Goal: Task Accomplishment & Management: Use online tool/utility

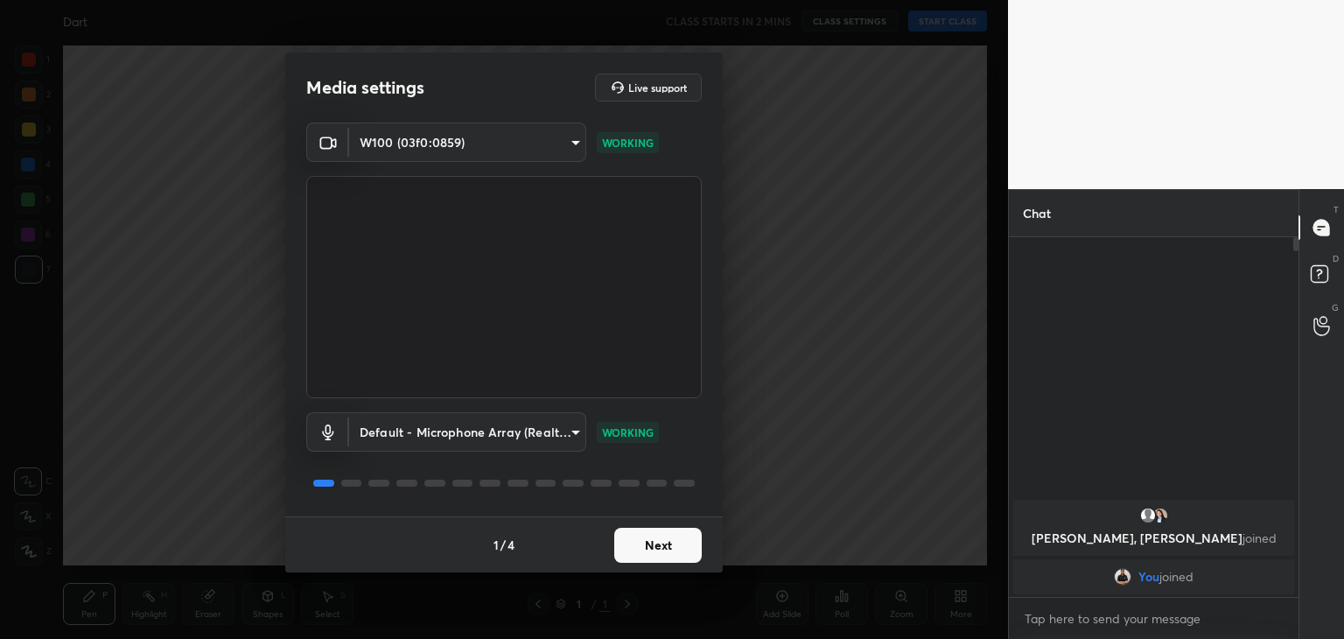
click at [671, 545] on button "Next" at bounding box center [657, 545] width 87 height 35
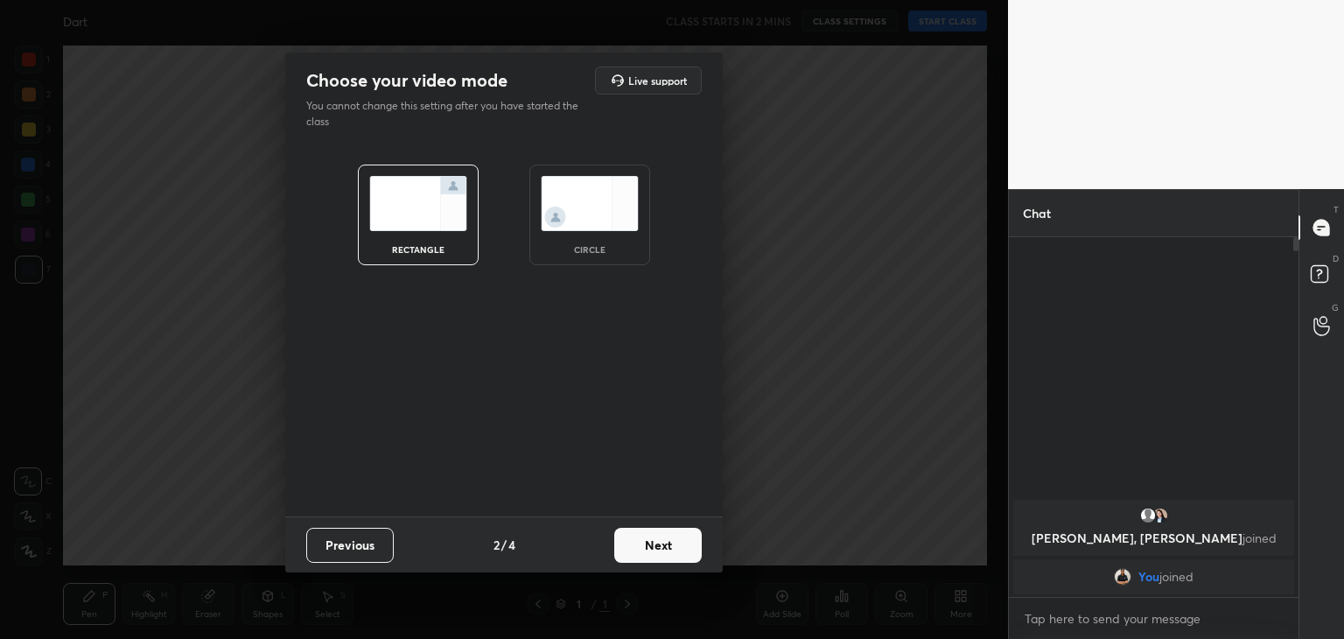
click at [573, 194] on img at bounding box center [590, 203] width 98 height 55
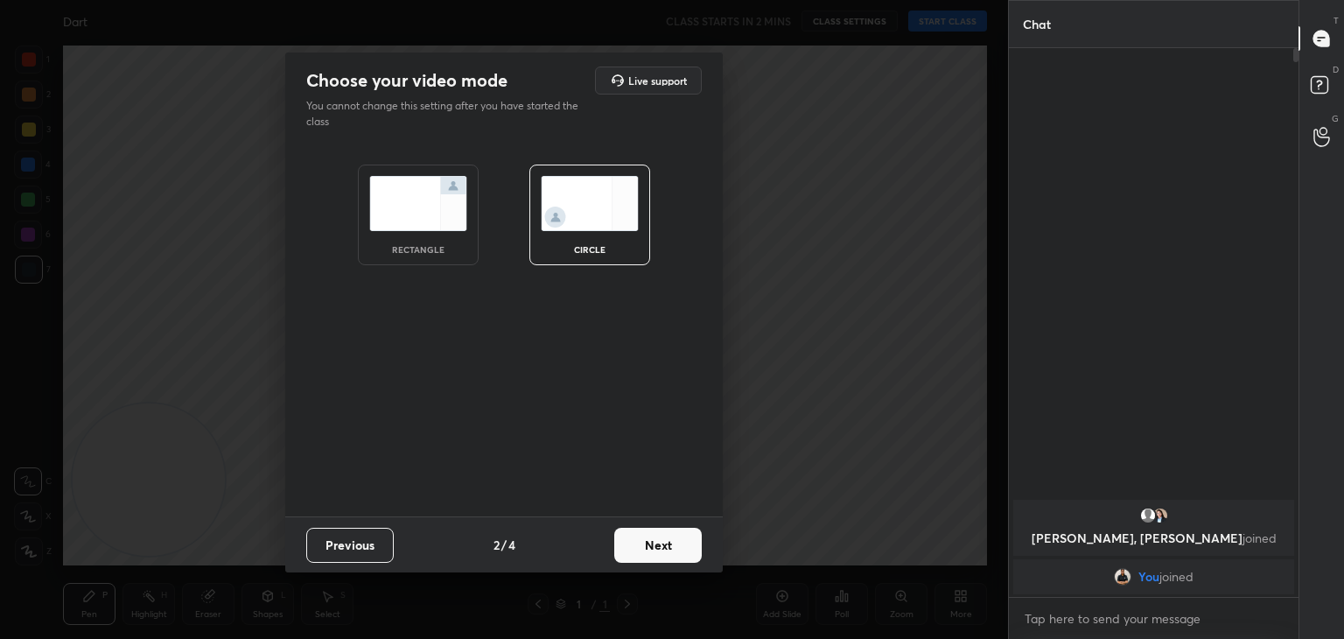
scroll to position [399, 284]
click at [654, 534] on button "Next" at bounding box center [657, 545] width 87 height 35
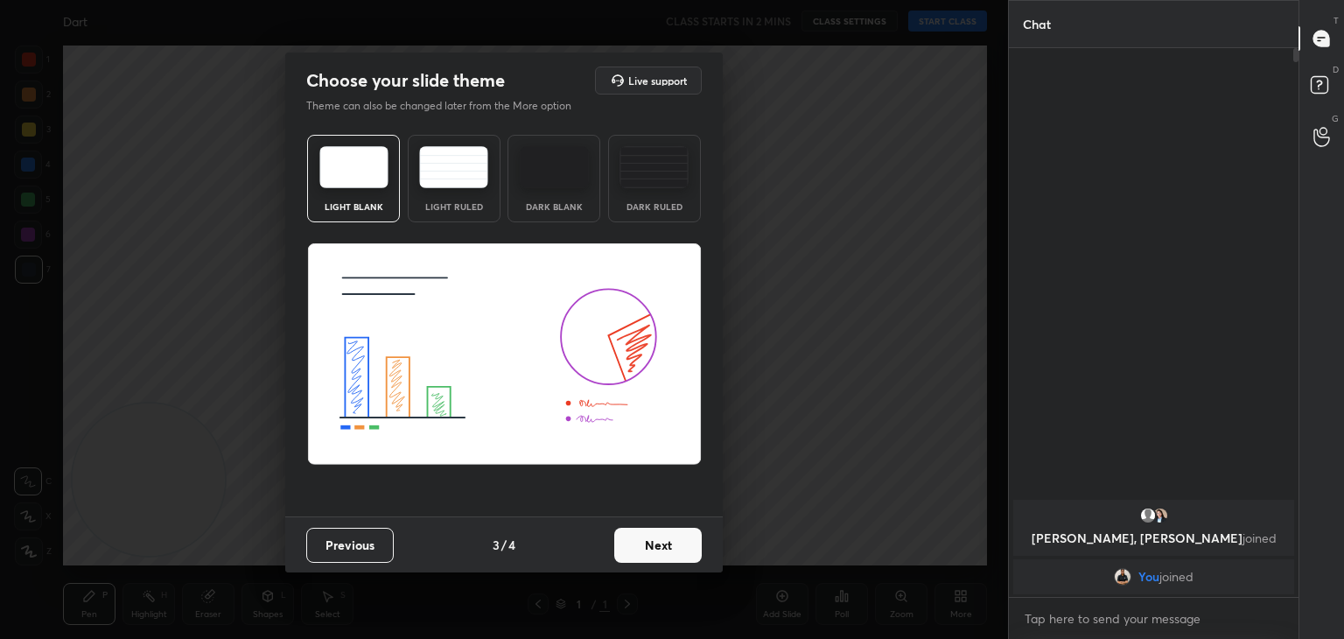
click at [651, 550] on button "Next" at bounding box center [657, 545] width 87 height 35
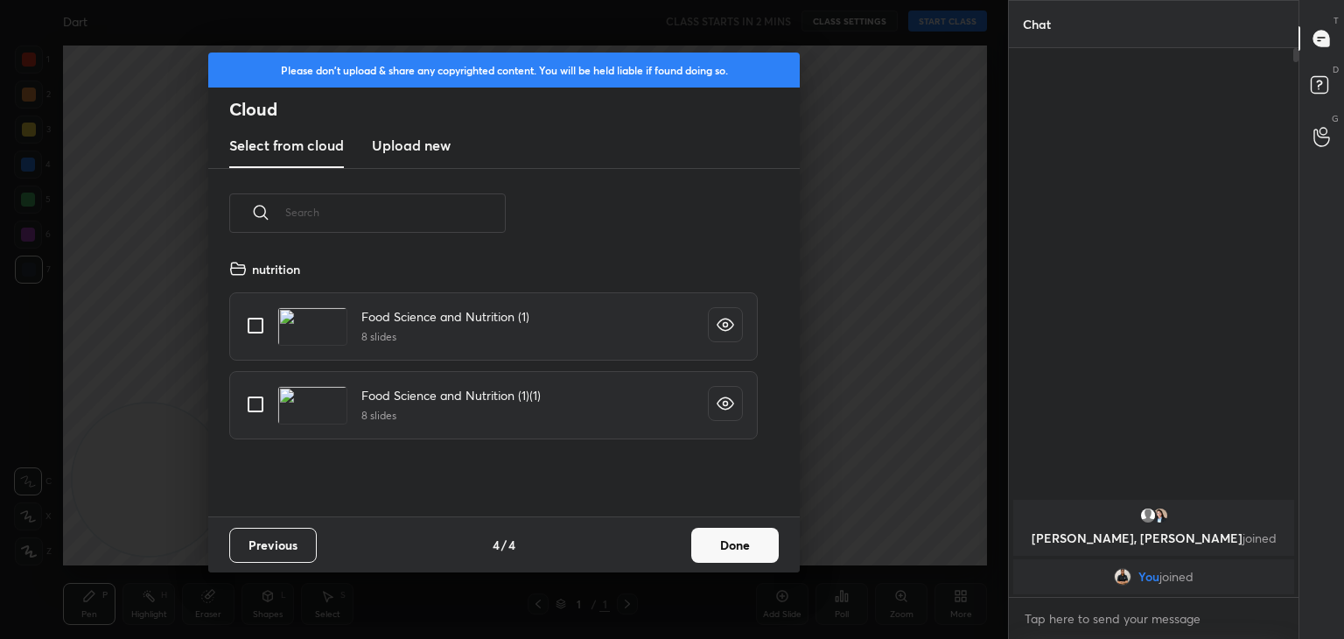
scroll to position [259, 562]
click at [416, 138] on h3 "Upload new" at bounding box center [411, 145] width 79 height 21
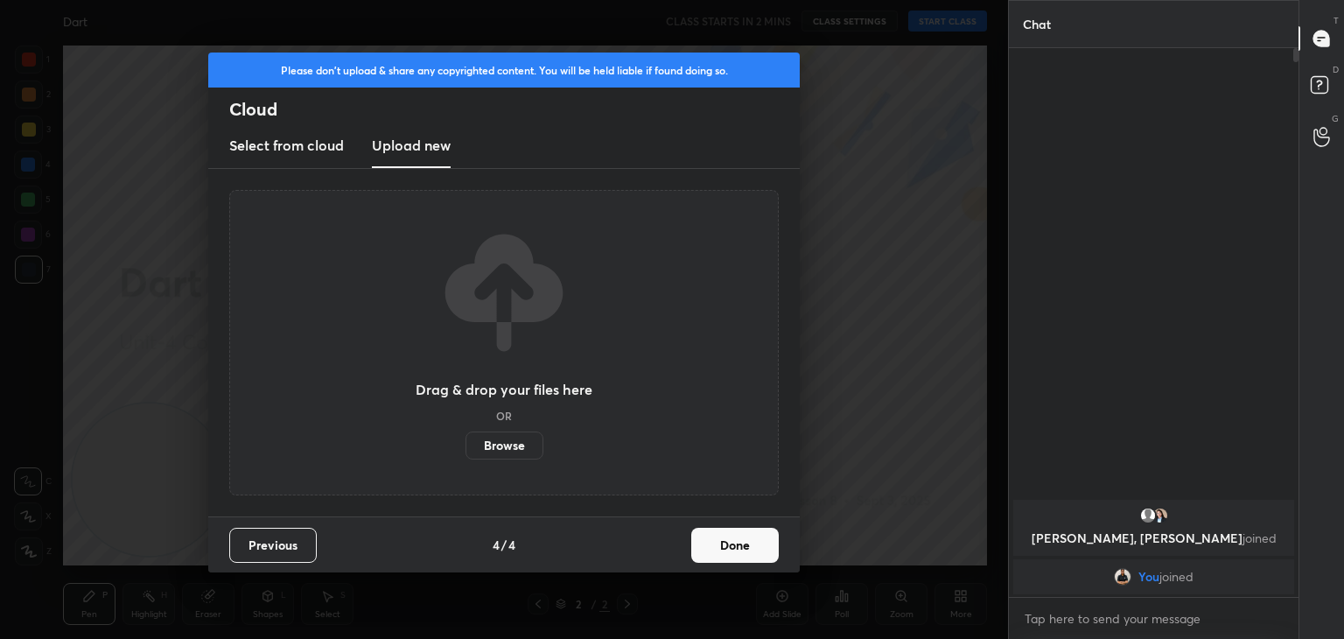
click at [496, 448] on label "Browse" at bounding box center [504, 445] width 78 height 28
click at [465, 448] on input "Browse" at bounding box center [465, 445] width 0 height 28
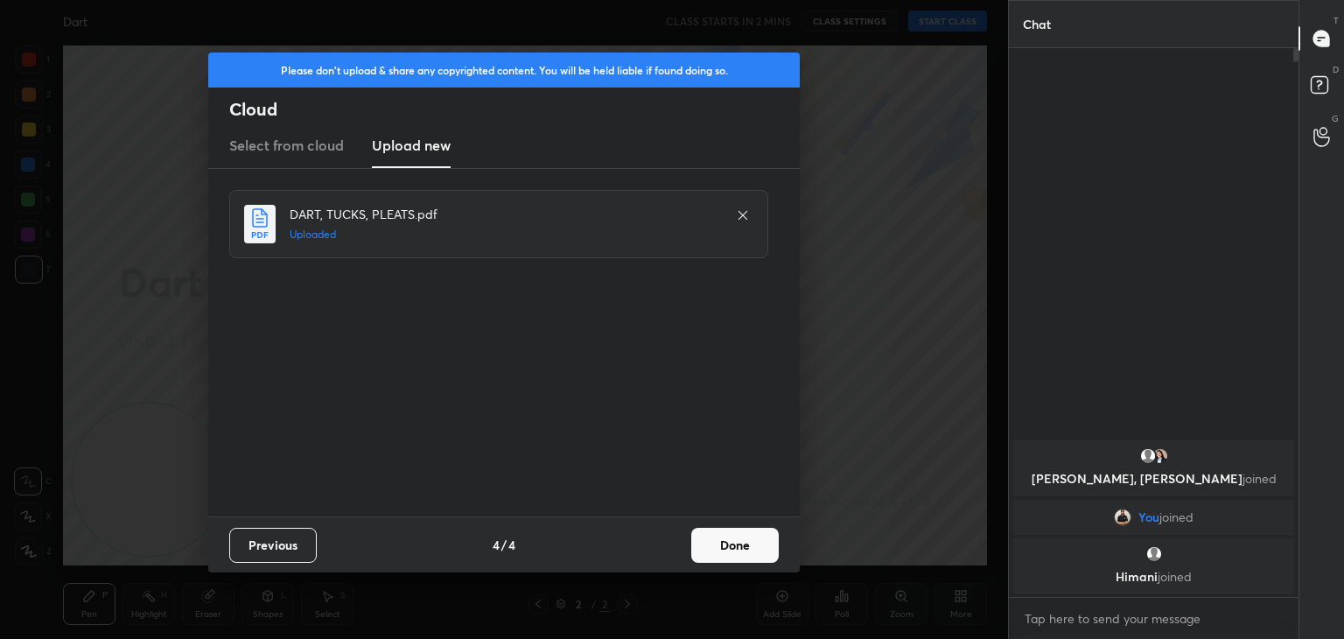
click at [732, 542] on button "Done" at bounding box center [734, 545] width 87 height 35
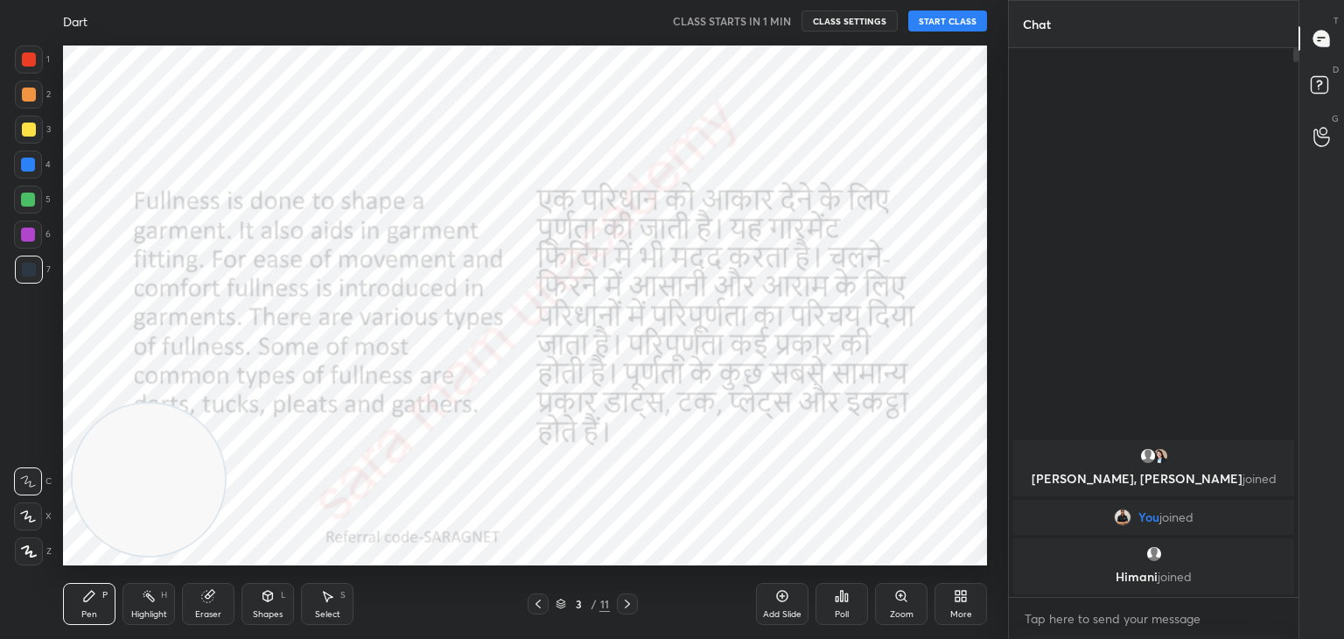
click at [564, 605] on icon at bounding box center [561, 603] width 10 height 10
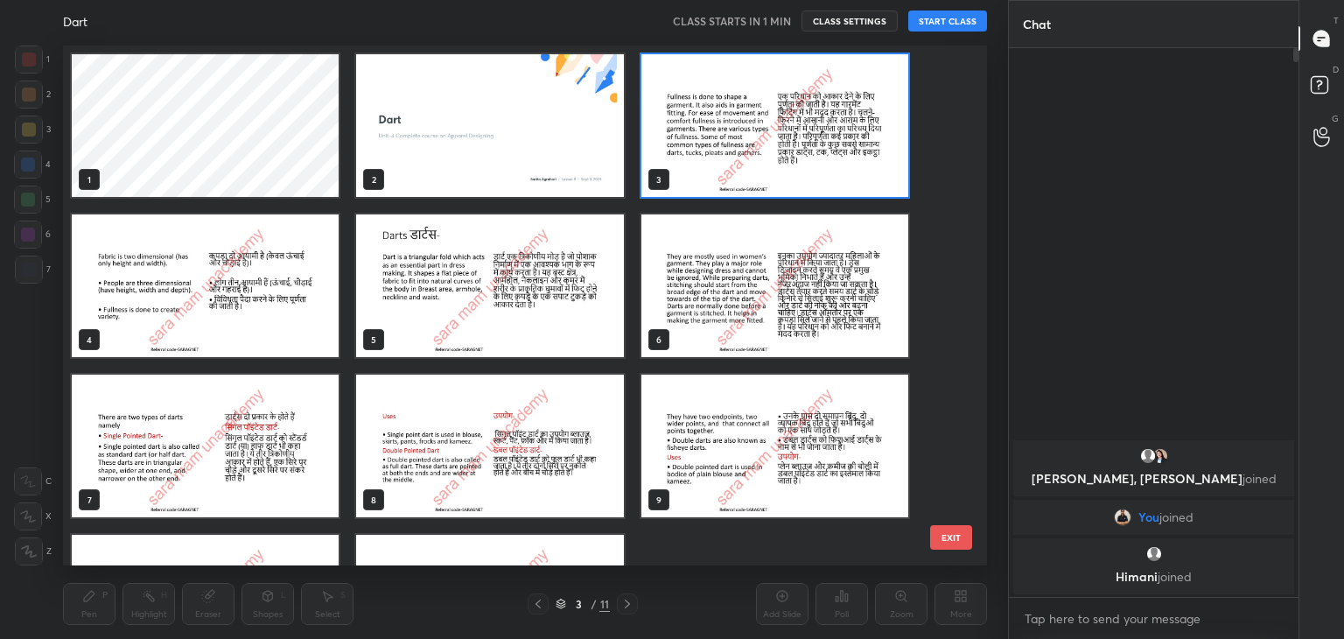
scroll to position [120, 0]
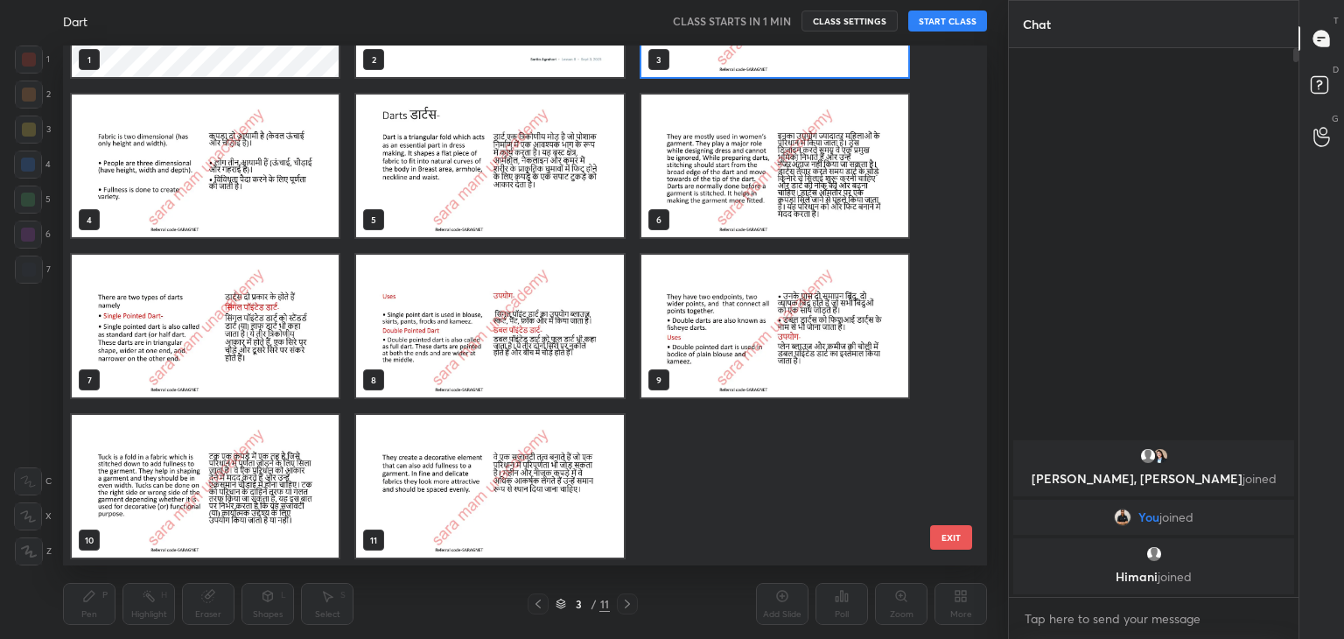
click at [472, 171] on img "grid" at bounding box center [489, 165] width 267 height 143
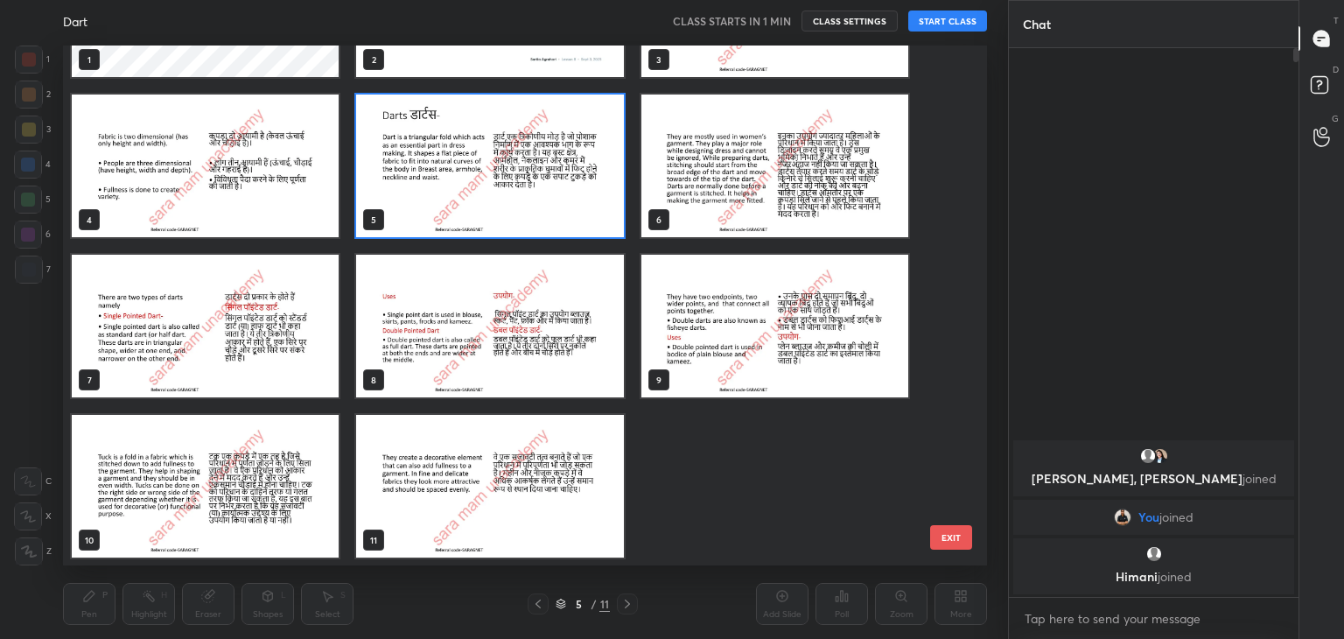
click at [472, 171] on img "grid" at bounding box center [489, 165] width 267 height 143
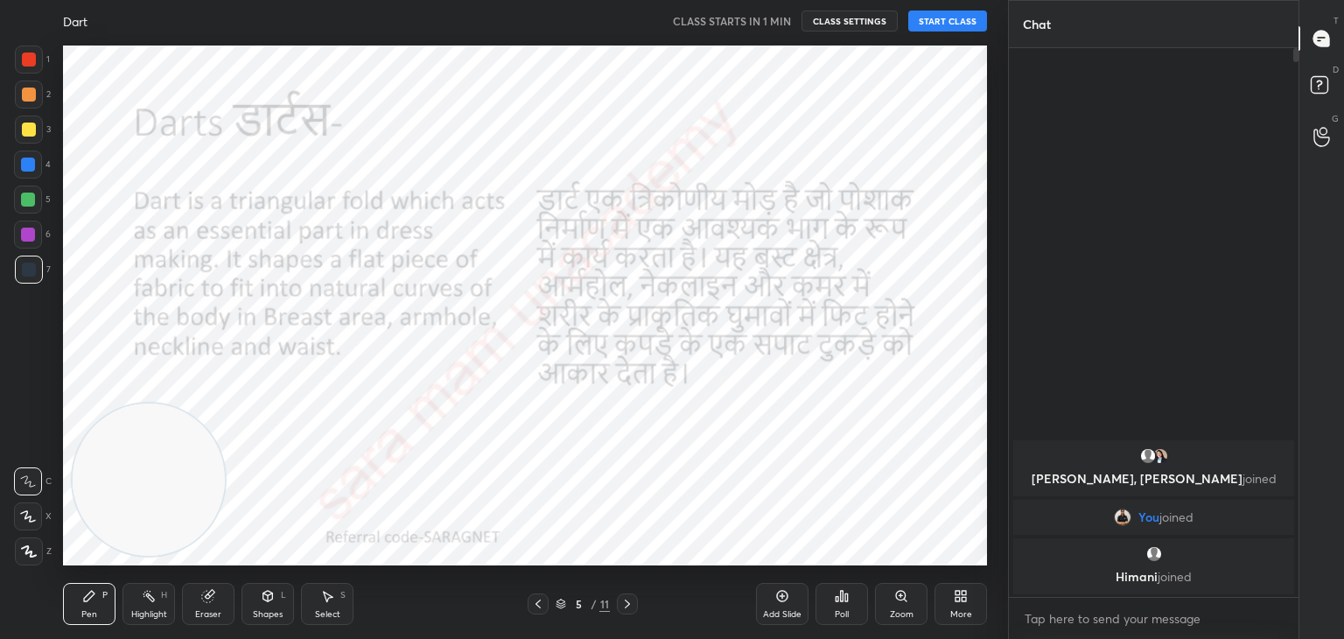
click at [626, 601] on icon at bounding box center [627, 603] width 5 height 9
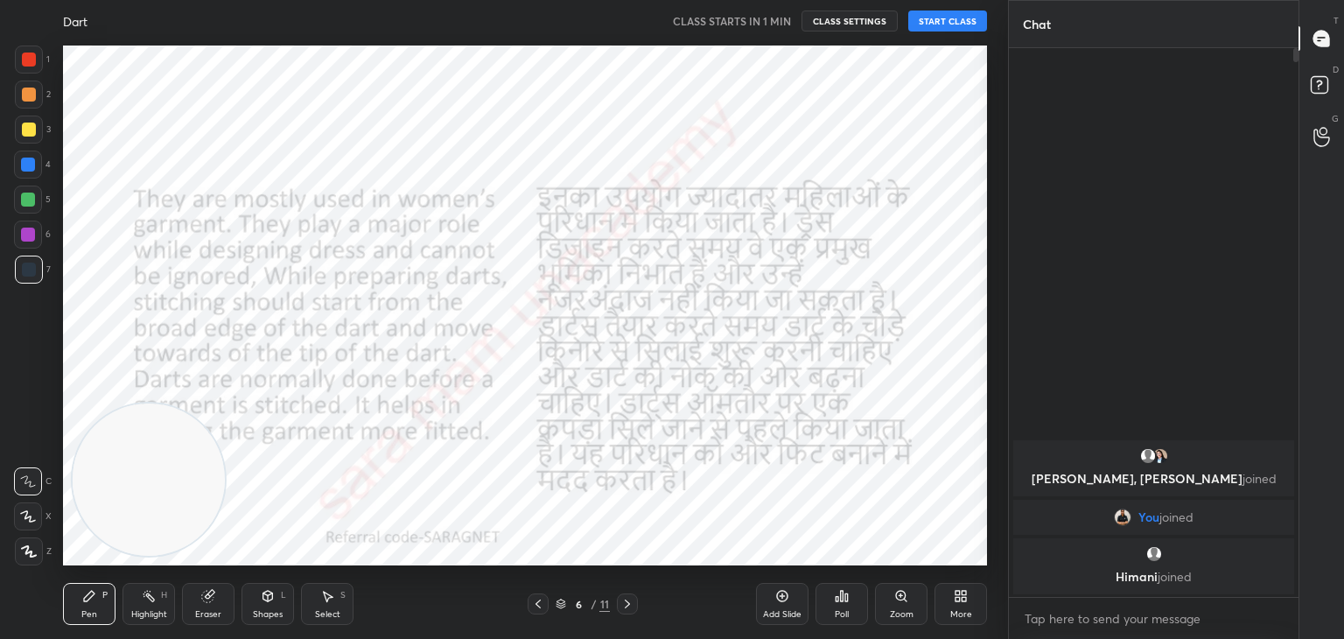
click at [626, 601] on icon at bounding box center [627, 603] width 5 height 9
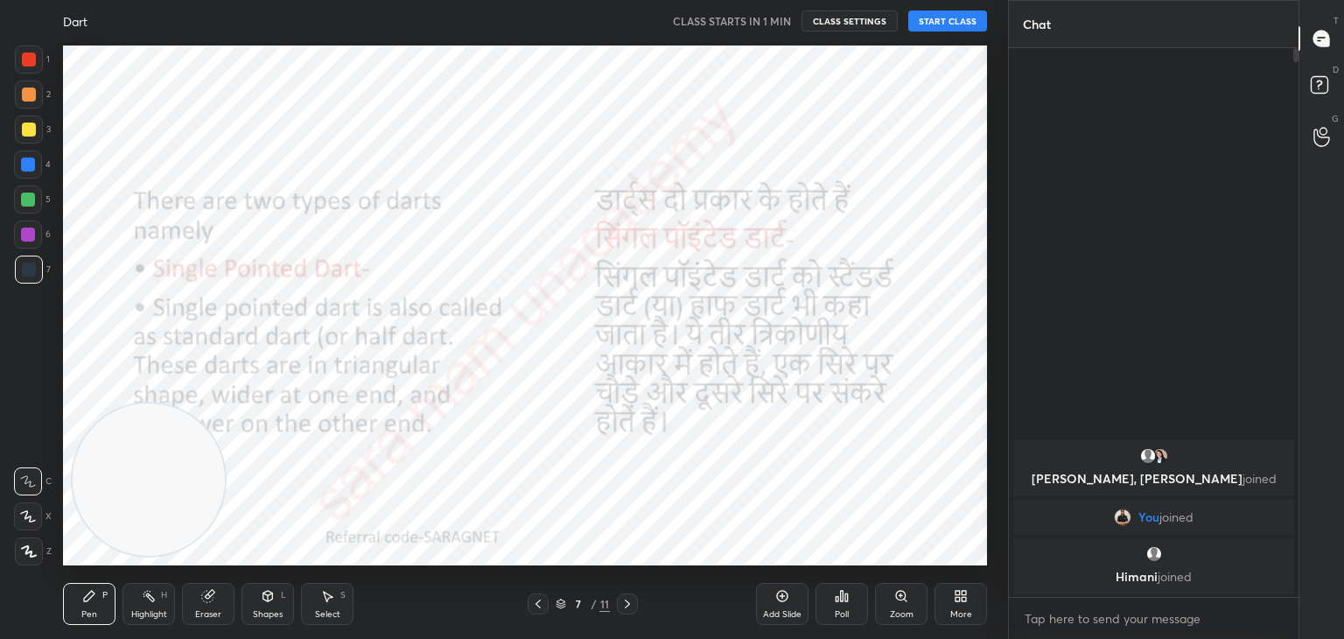
click at [626, 601] on icon at bounding box center [627, 603] width 5 height 9
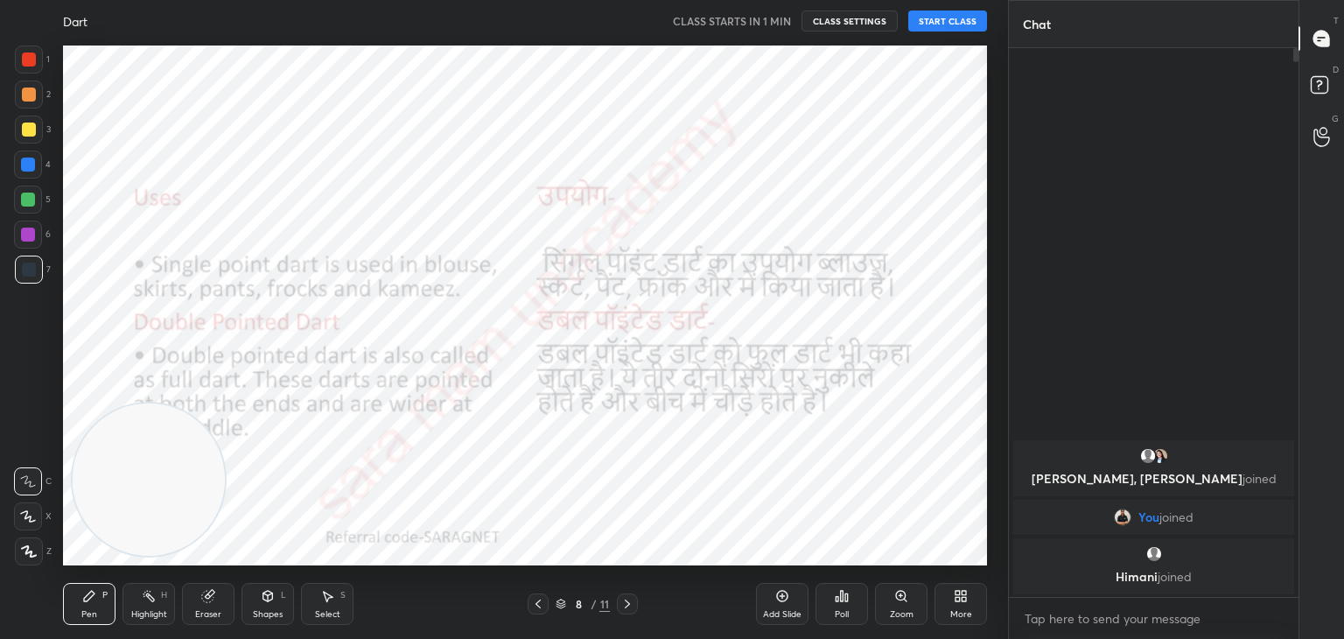
click at [626, 601] on icon at bounding box center [627, 603] width 5 height 9
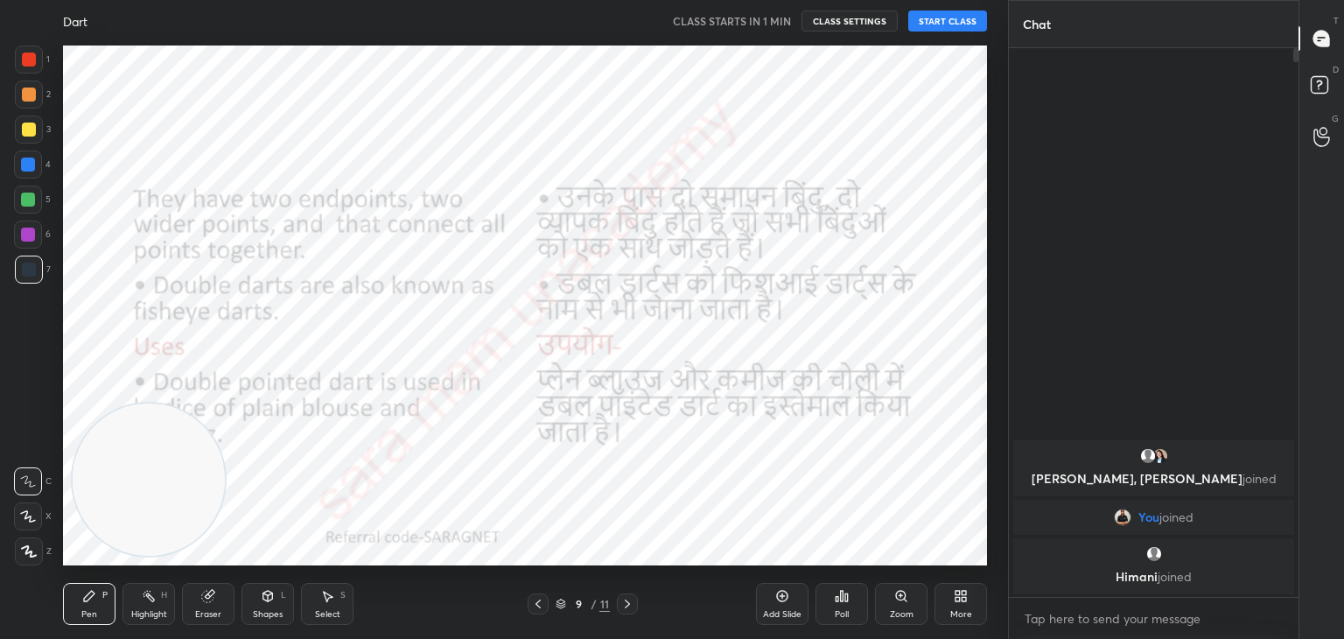
click at [626, 601] on icon at bounding box center [627, 603] width 5 height 9
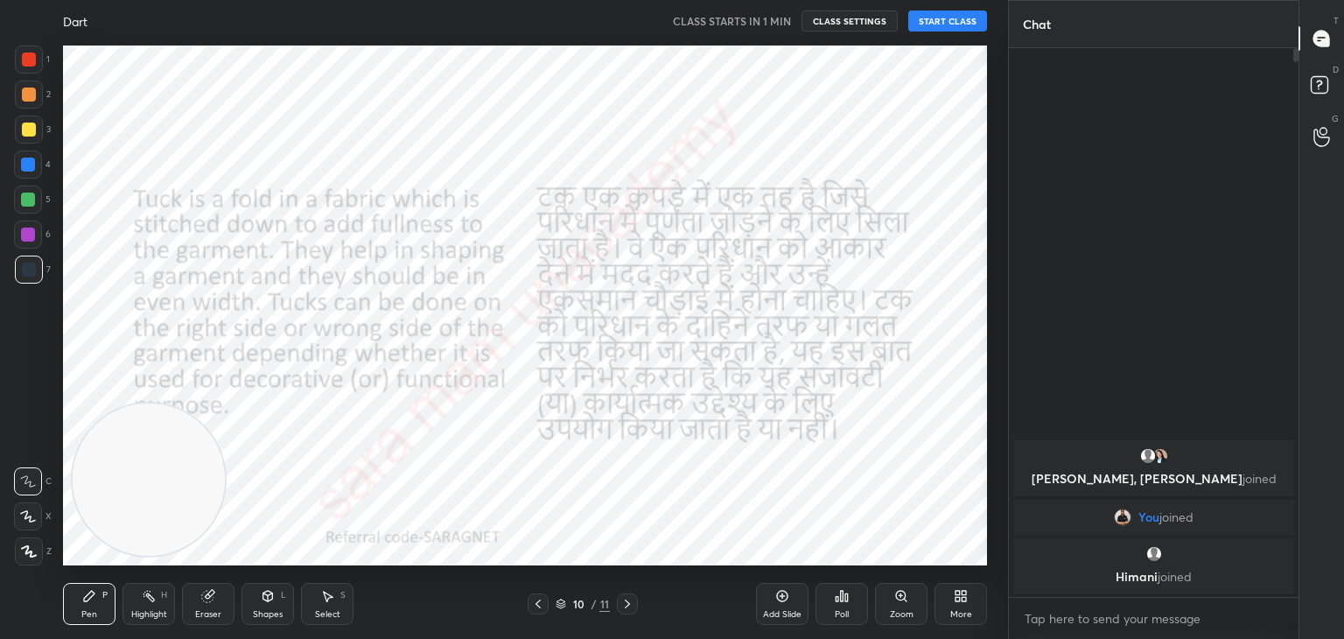
click at [626, 601] on icon at bounding box center [627, 603] width 5 height 9
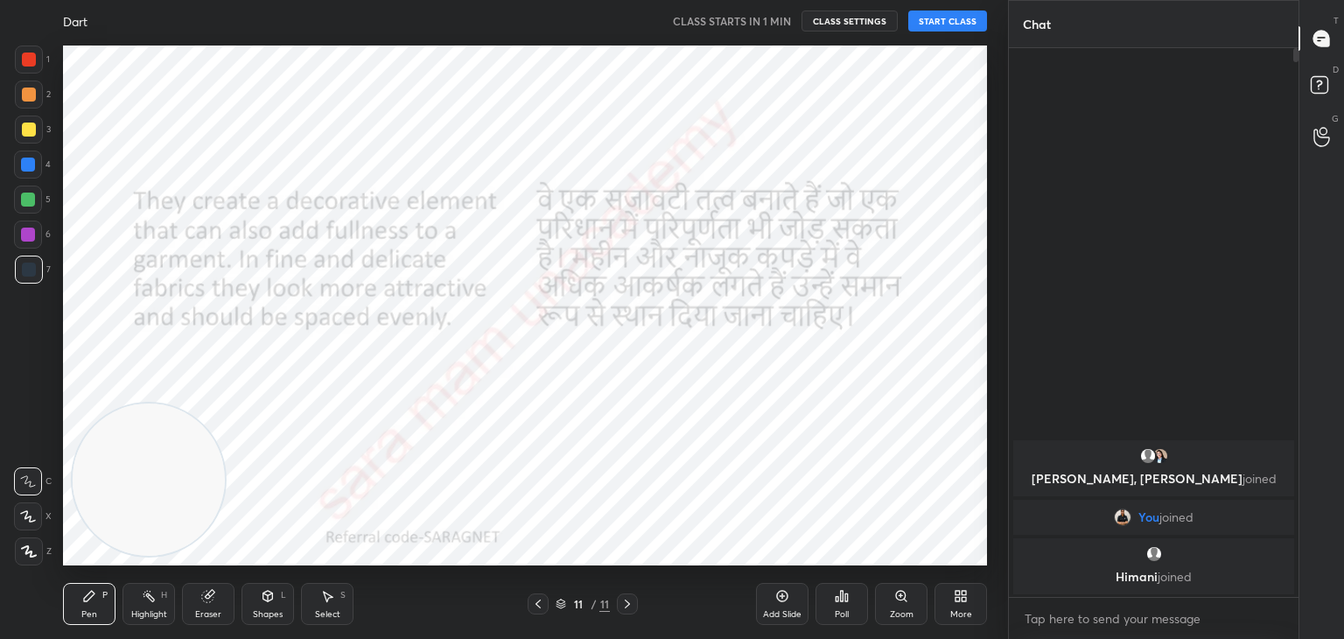
click at [538, 600] on icon at bounding box center [538, 604] width 14 height 14
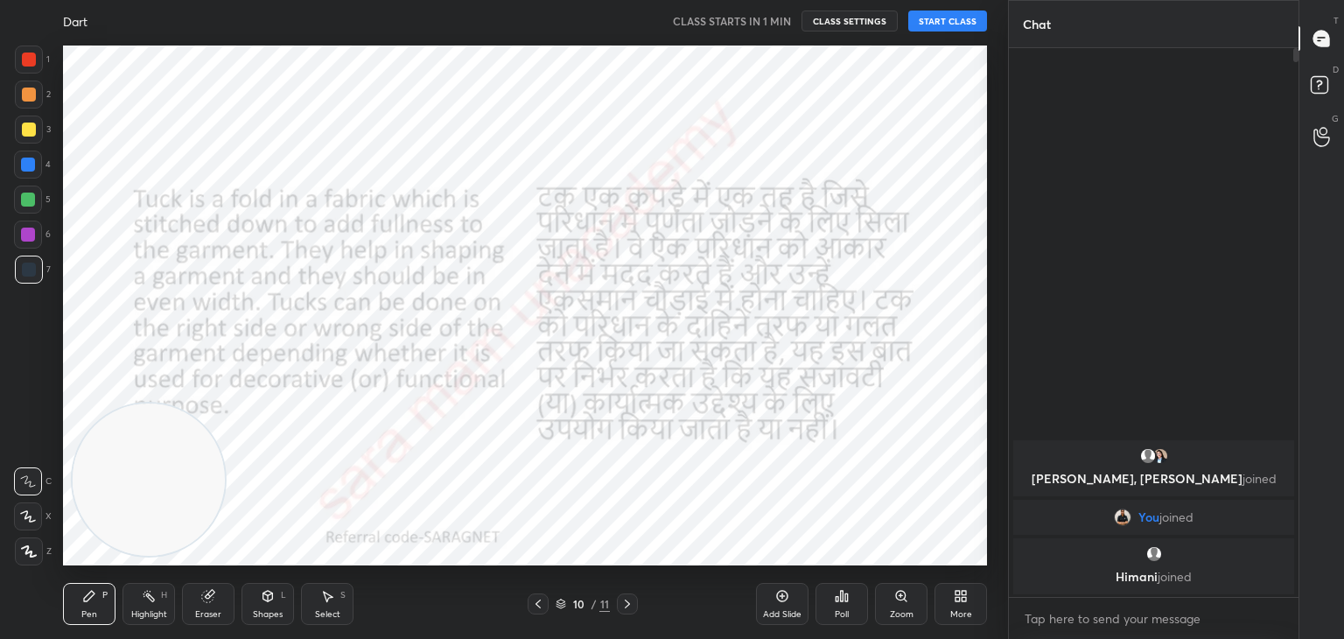
click at [538, 600] on icon at bounding box center [538, 604] width 14 height 14
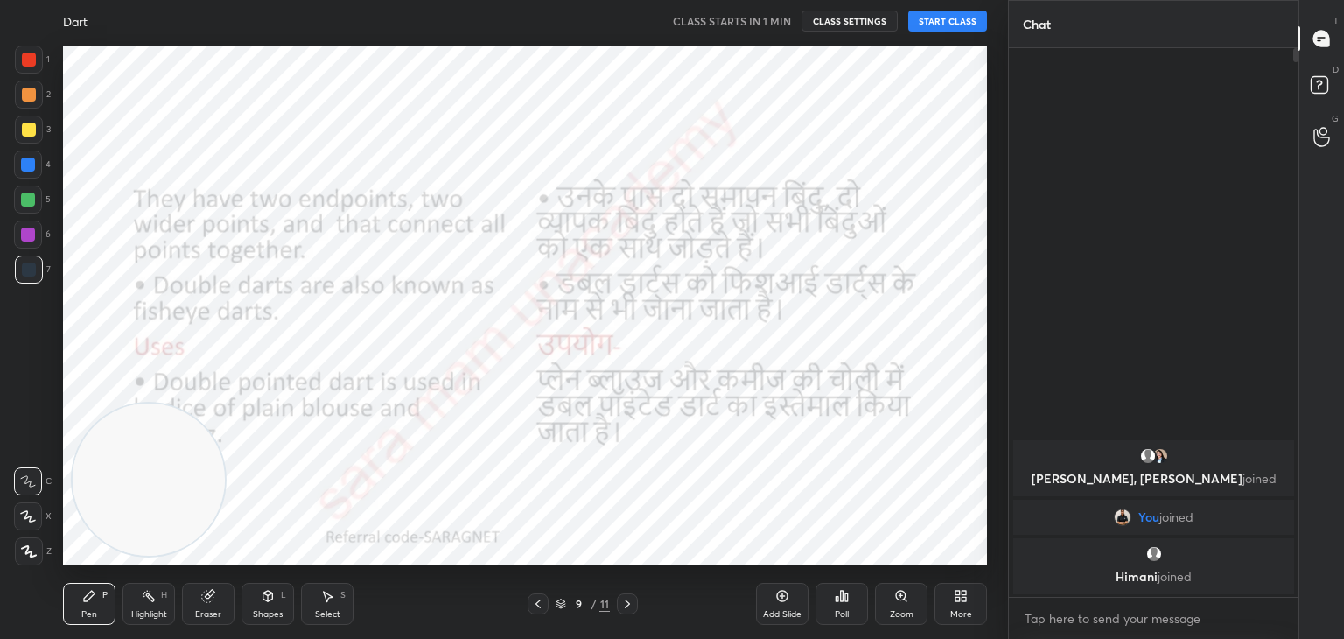
click at [538, 600] on icon at bounding box center [538, 604] width 14 height 14
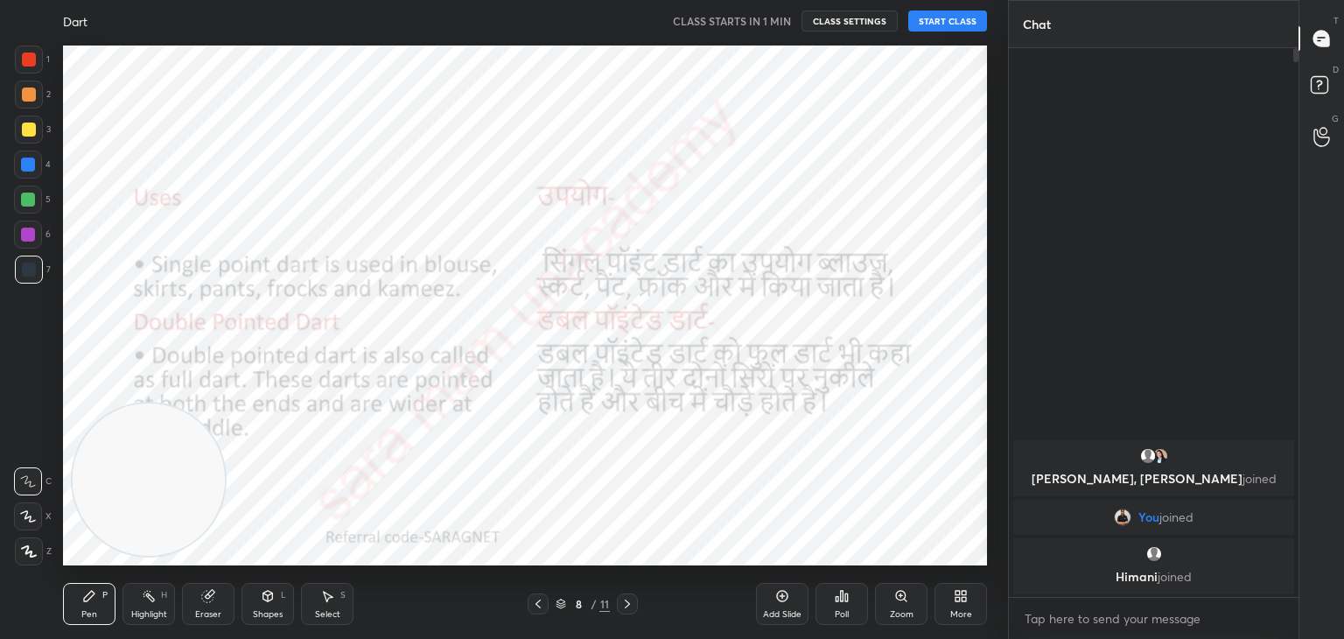
click at [538, 600] on icon at bounding box center [538, 604] width 14 height 14
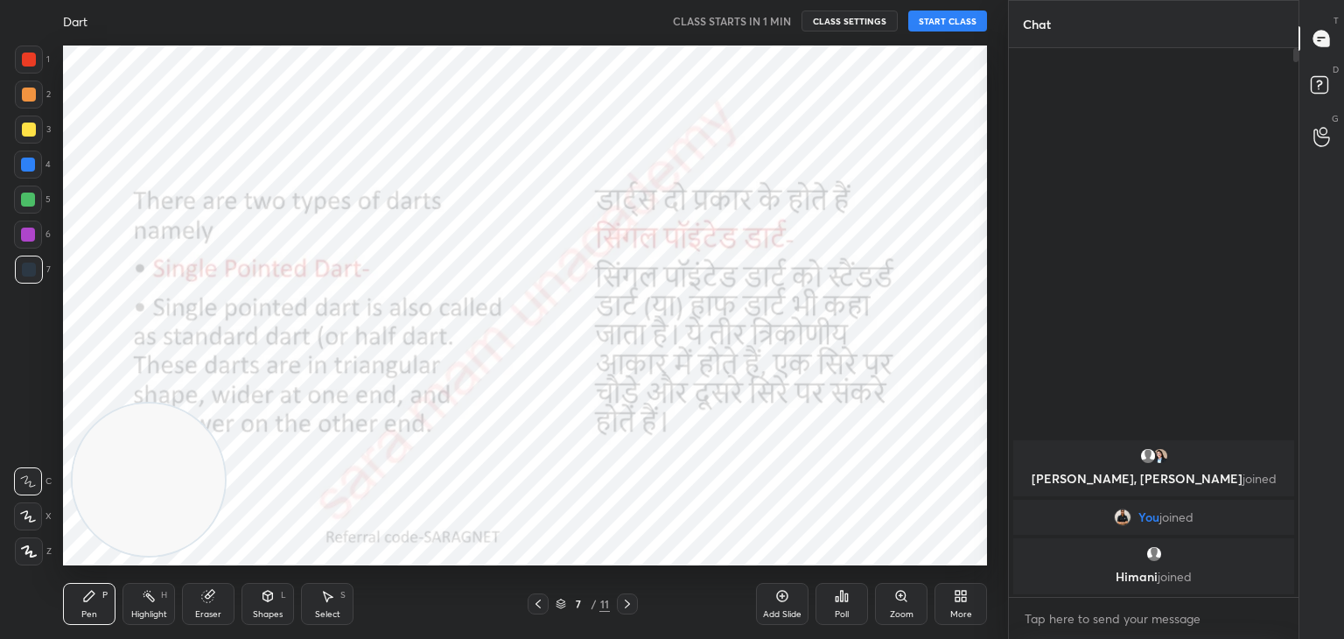
click at [538, 600] on icon at bounding box center [538, 604] width 14 height 14
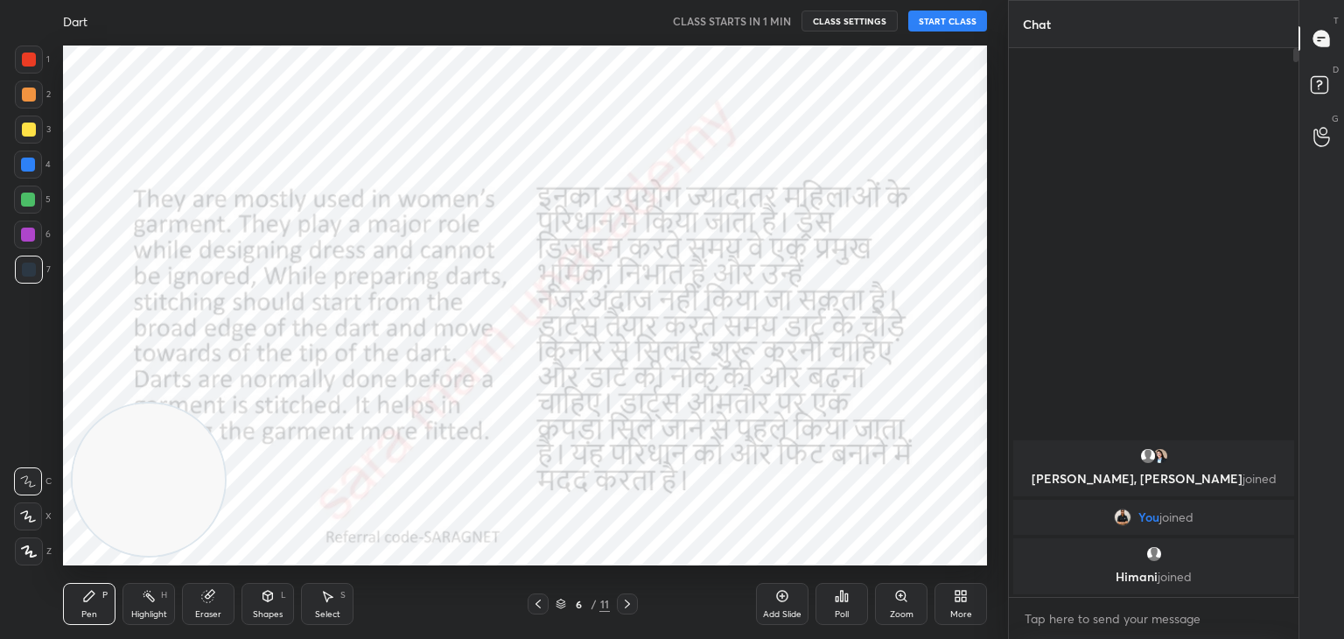
click at [538, 600] on icon at bounding box center [538, 604] width 14 height 14
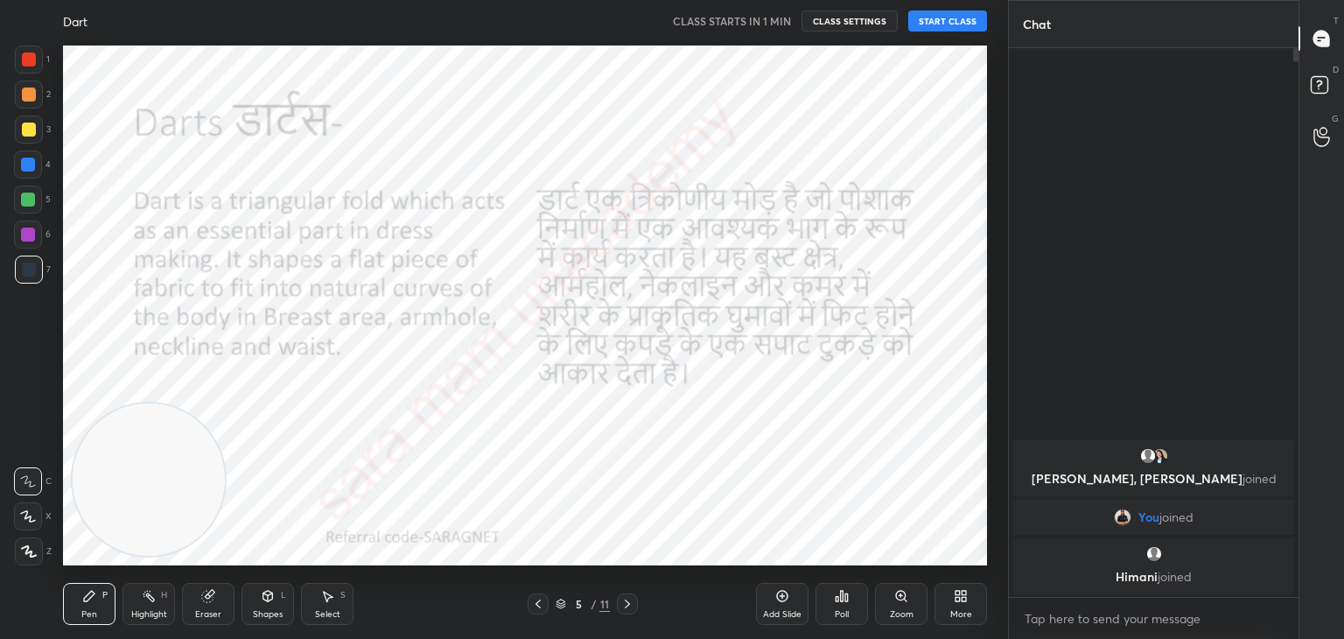
click at [538, 600] on icon at bounding box center [538, 604] width 14 height 14
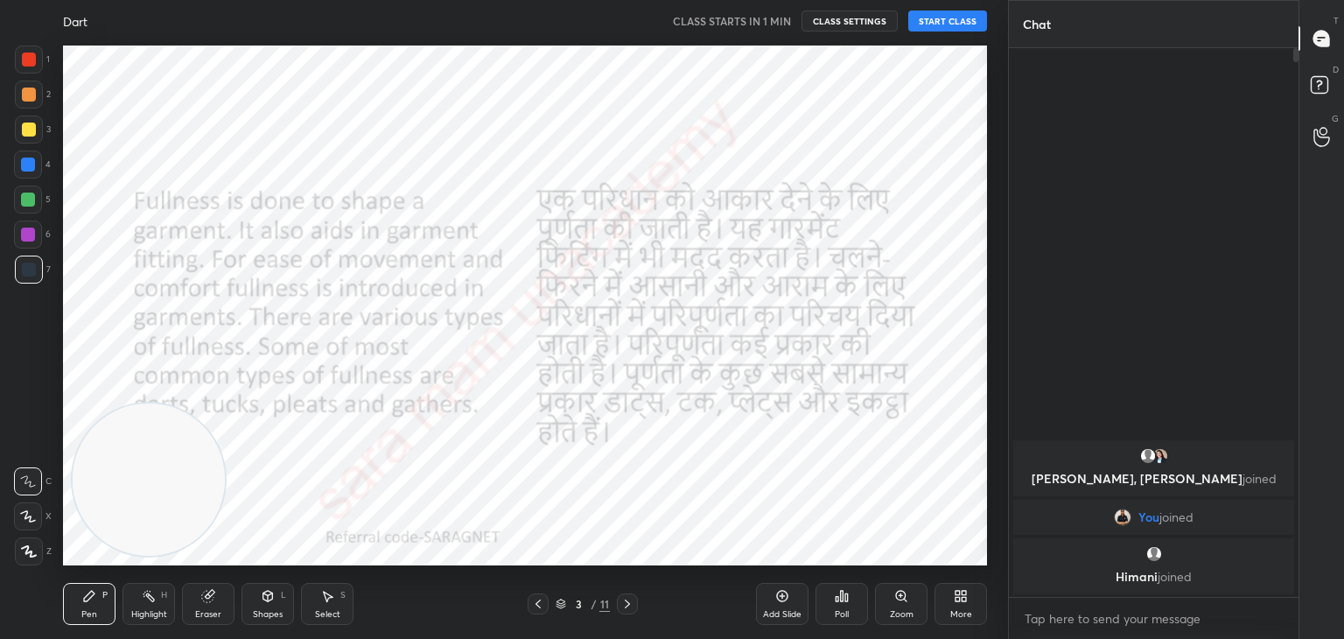
click at [538, 600] on icon at bounding box center [538, 604] width 14 height 14
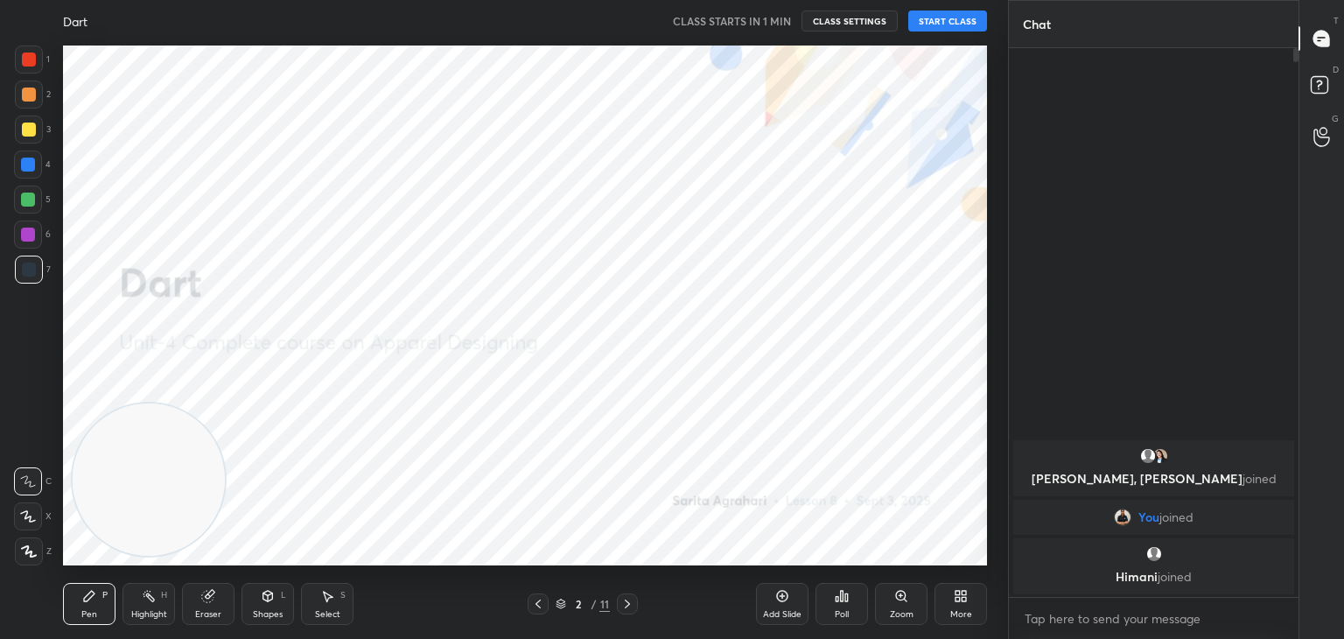
click at [538, 600] on icon at bounding box center [538, 604] width 14 height 14
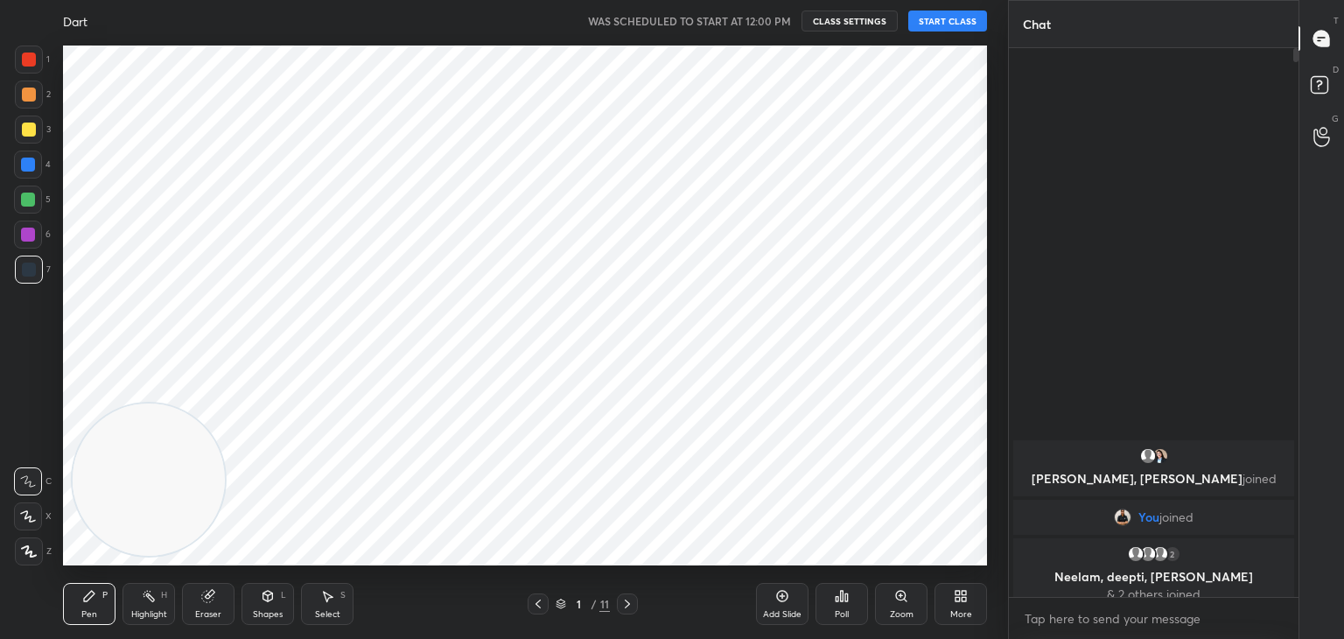
click at [957, 26] on button "START CLASS" at bounding box center [947, 20] width 79 height 21
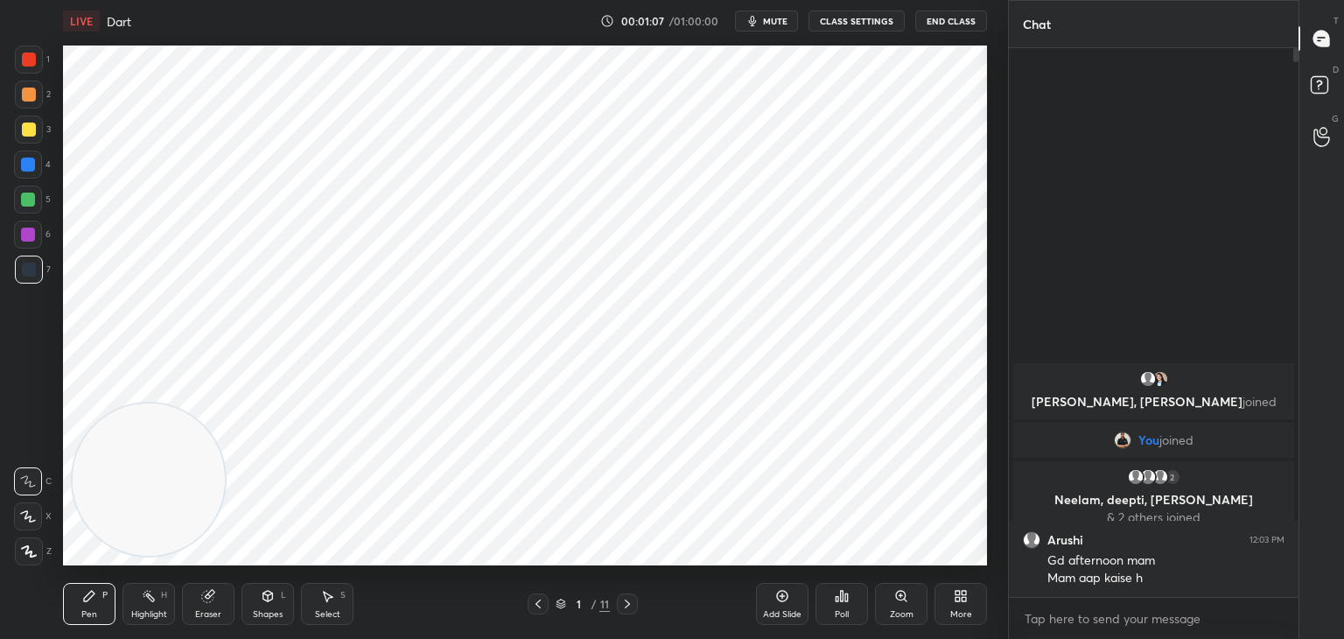
click at [43, 547] on div "Z" at bounding box center [33, 551] width 37 height 28
click at [94, 597] on icon at bounding box center [89, 596] width 14 height 14
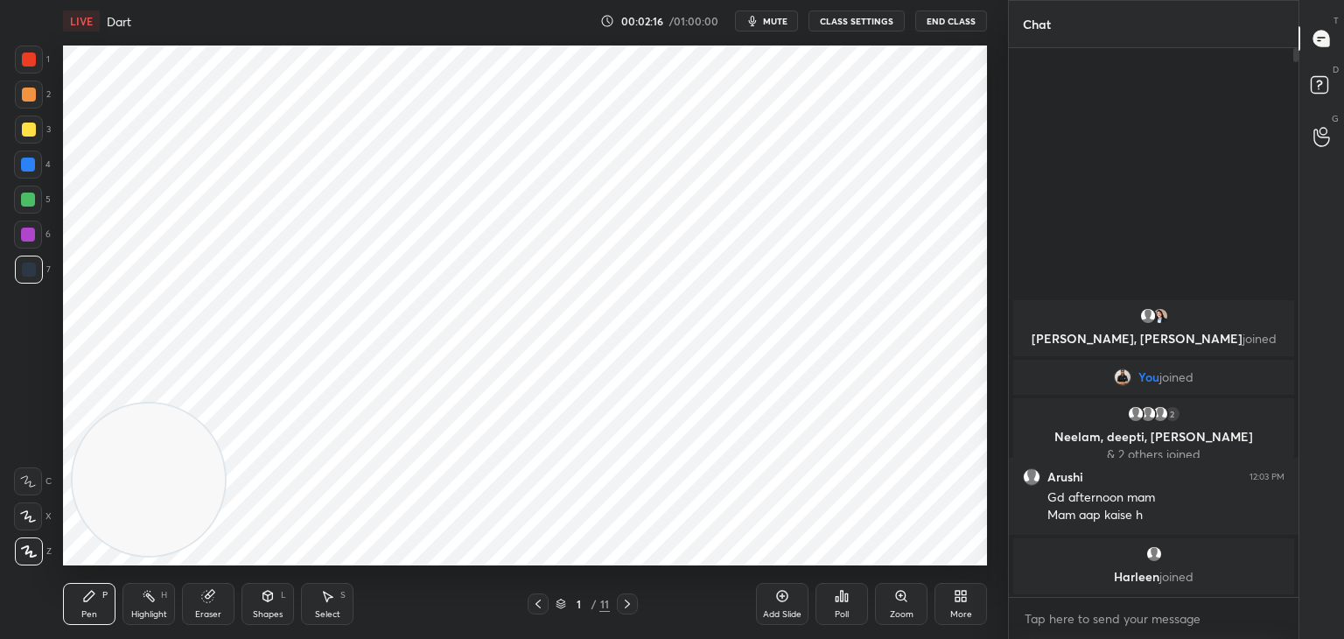
click at [535, 600] on icon at bounding box center [538, 604] width 14 height 14
click at [536, 601] on icon at bounding box center [538, 604] width 14 height 14
click at [537, 605] on icon at bounding box center [537, 603] width 5 height 9
click at [535, 604] on icon at bounding box center [537, 603] width 5 height 9
click at [535, 606] on icon at bounding box center [538, 604] width 14 height 14
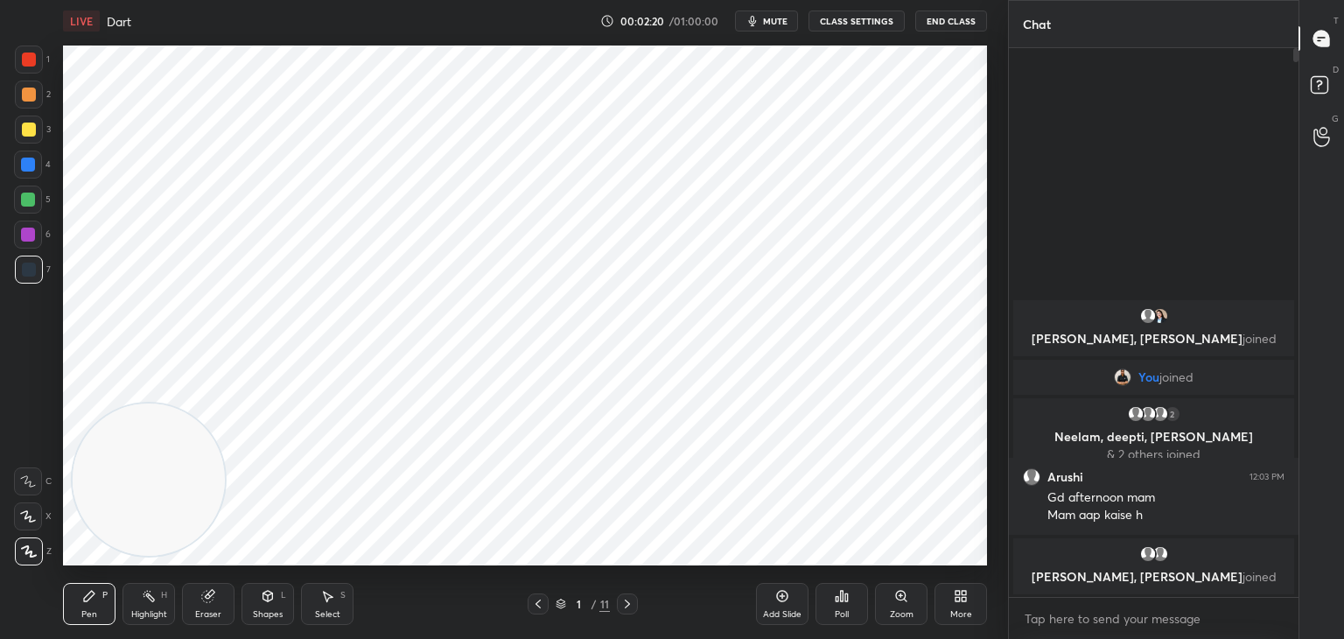
click at [621, 606] on icon at bounding box center [627, 604] width 14 height 14
click at [623, 612] on div at bounding box center [627, 603] width 21 height 21
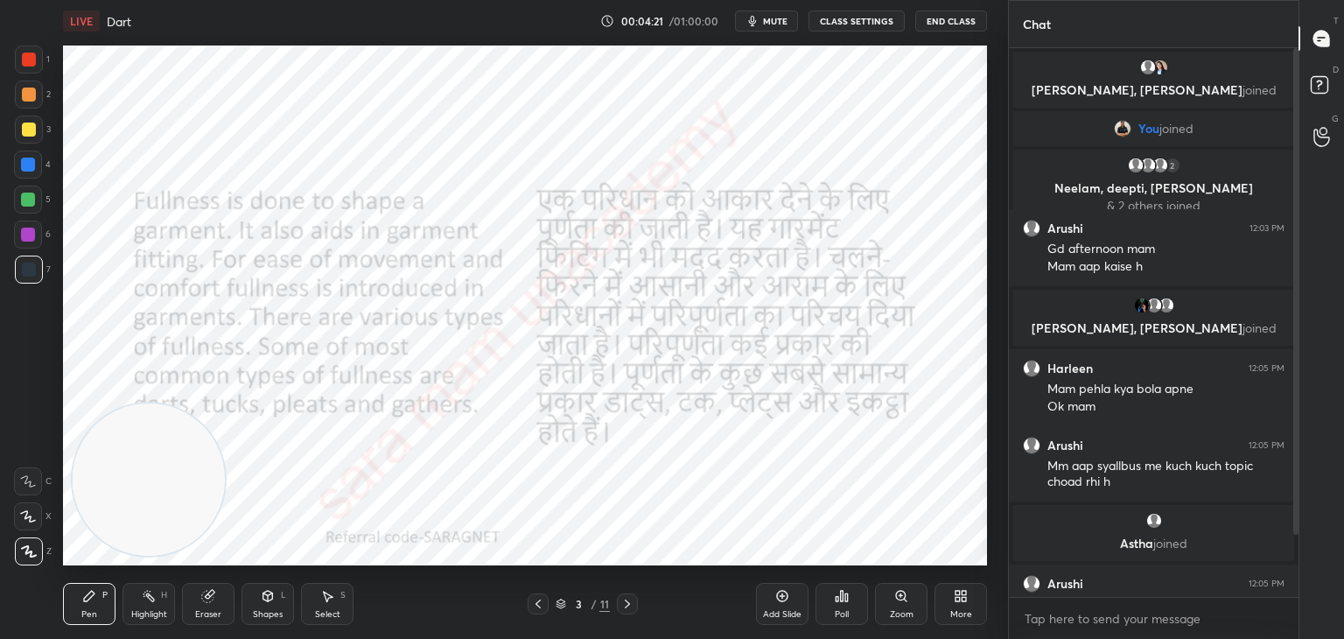
scroll to position [89, 0]
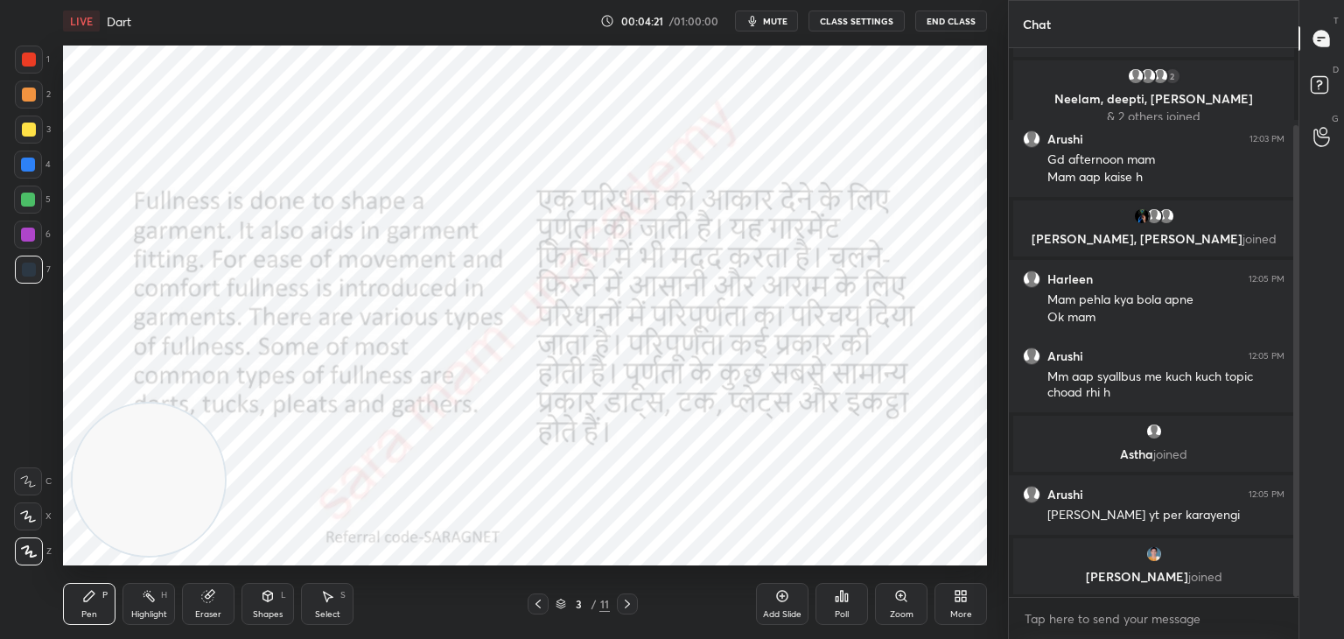
drag, startPoint x: 1297, startPoint y: 465, endPoint x: 1298, endPoint y: 563, distance: 98.0
click at [1298, 563] on div "Chat [PERSON_NAME], [PERSON_NAME] joined You joined 2 Neelam, [PERSON_NAME], [P…" at bounding box center [1176, 319] width 336 height 639
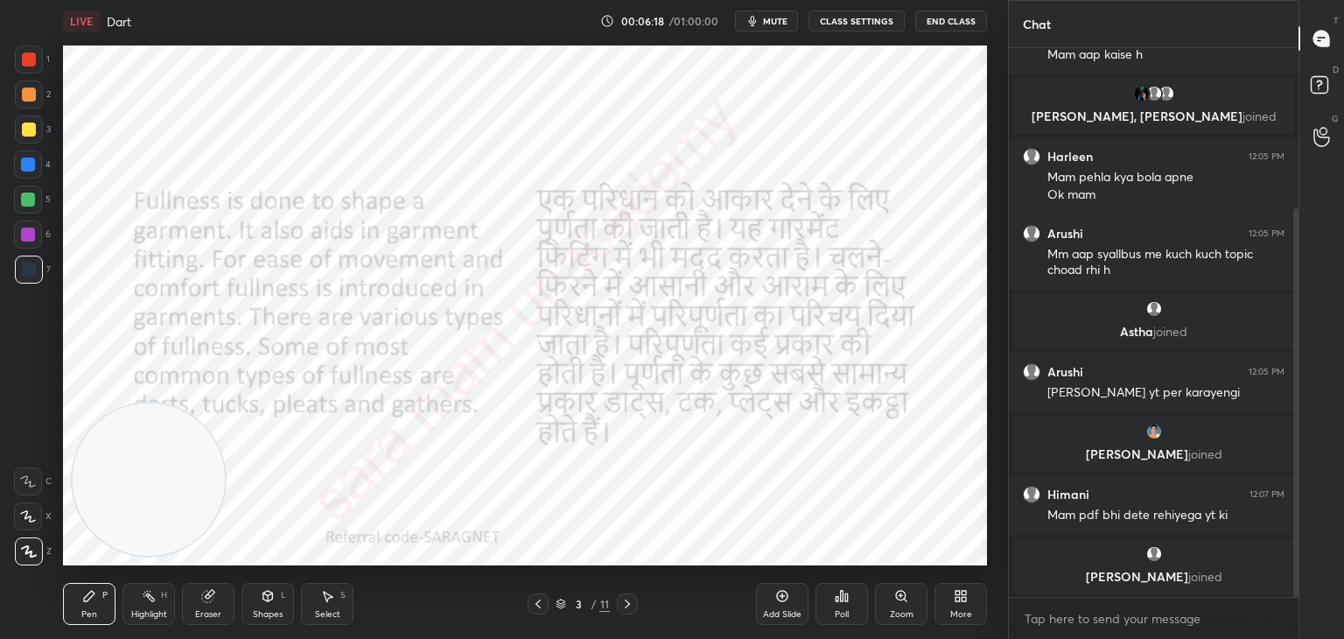
scroll to position [266, 0]
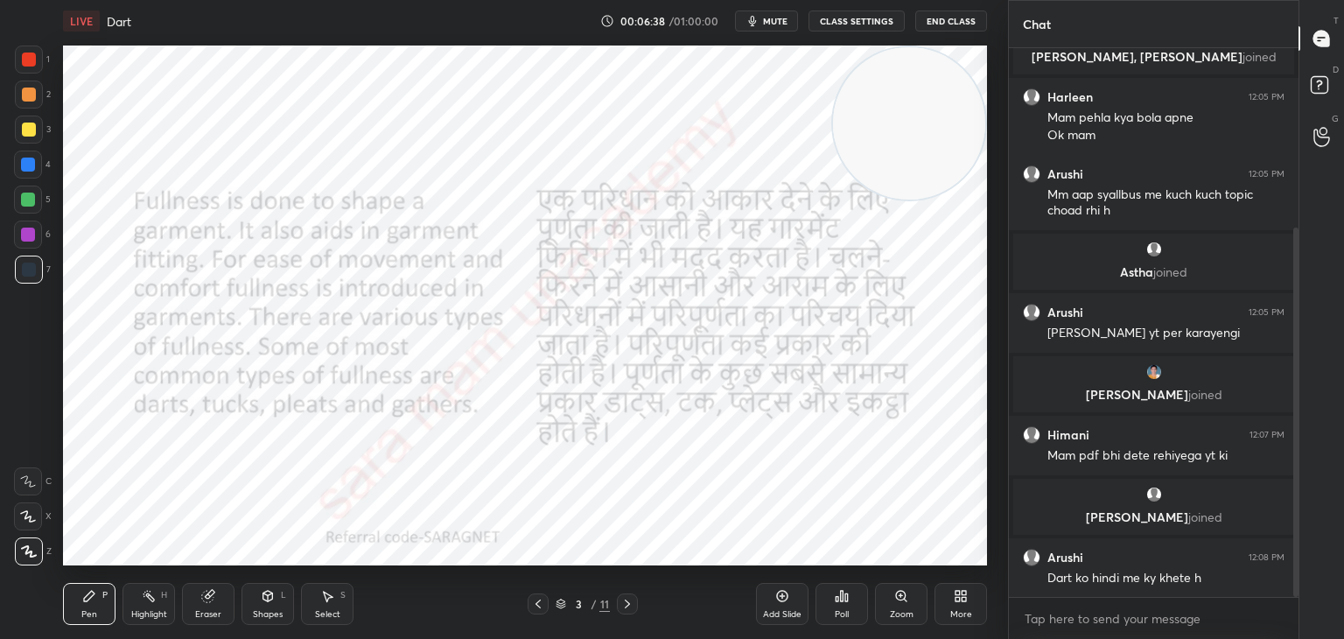
click at [621, 606] on icon at bounding box center [627, 604] width 14 height 14
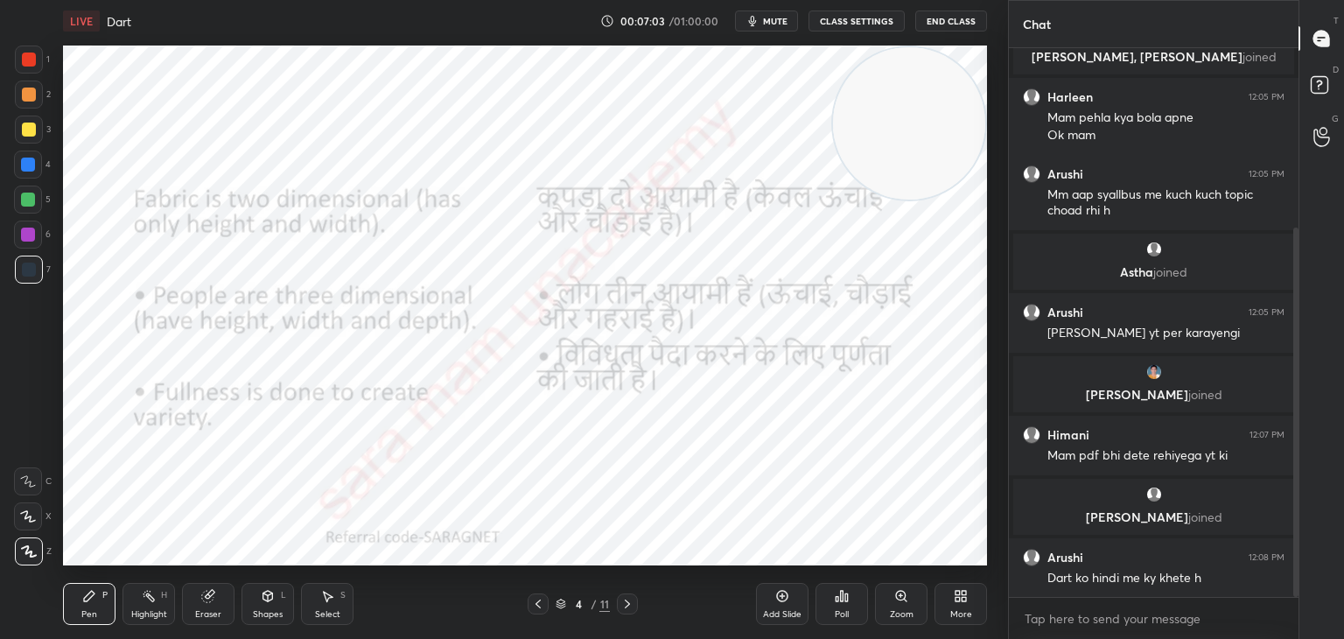
click at [359, 596] on div "Pen P Highlight H Eraser Shapes L Select S" at bounding box center [236, 604] width 346 height 42
click at [331, 617] on div "Select" at bounding box center [327, 614] width 25 height 9
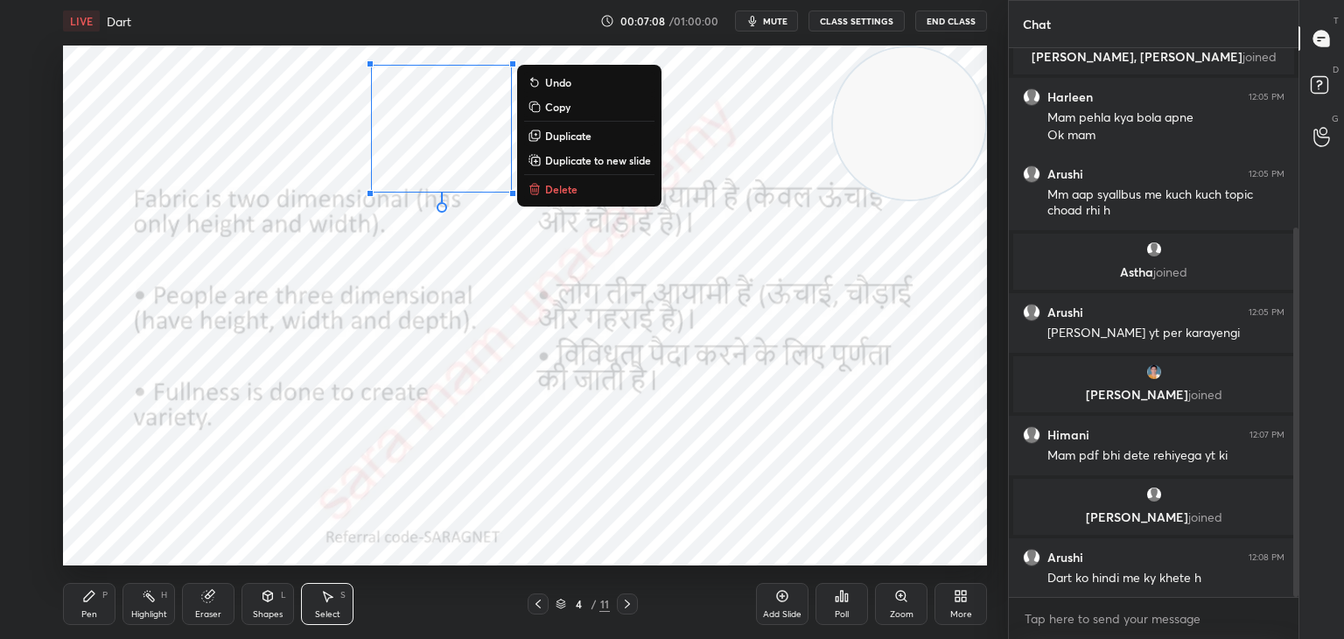
click at [574, 196] on p "Delete" at bounding box center [561, 189] width 32 height 14
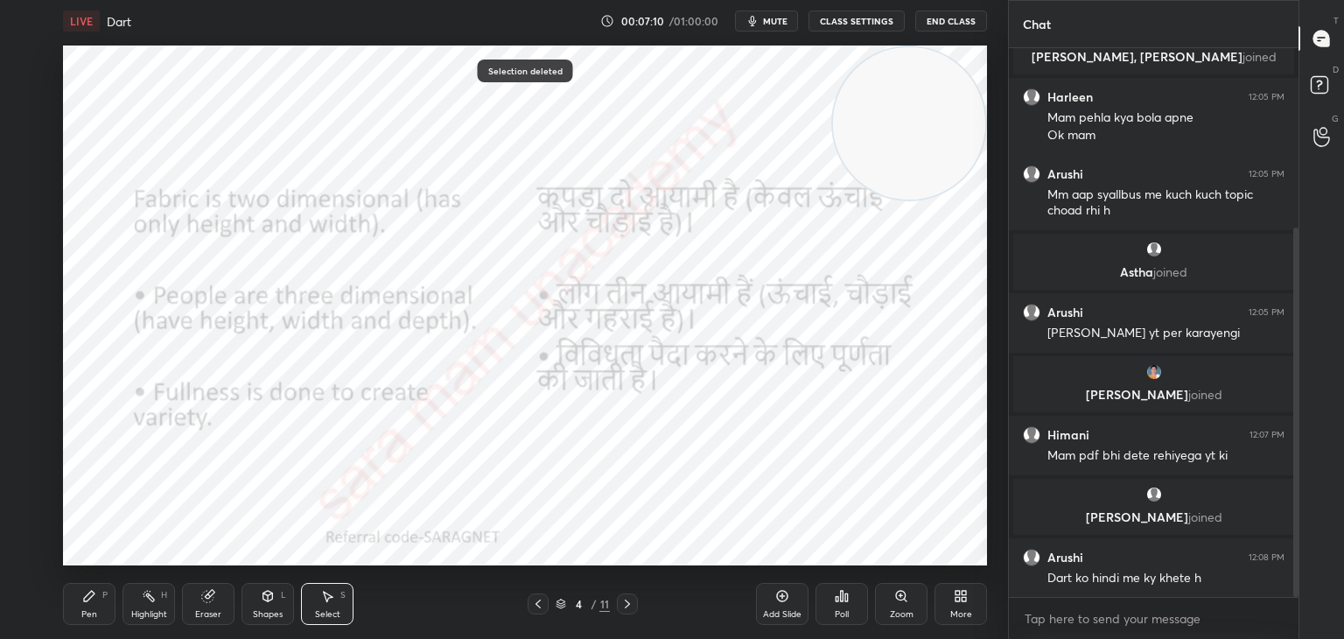
click at [91, 605] on div "Pen P" at bounding box center [89, 604] width 52 height 42
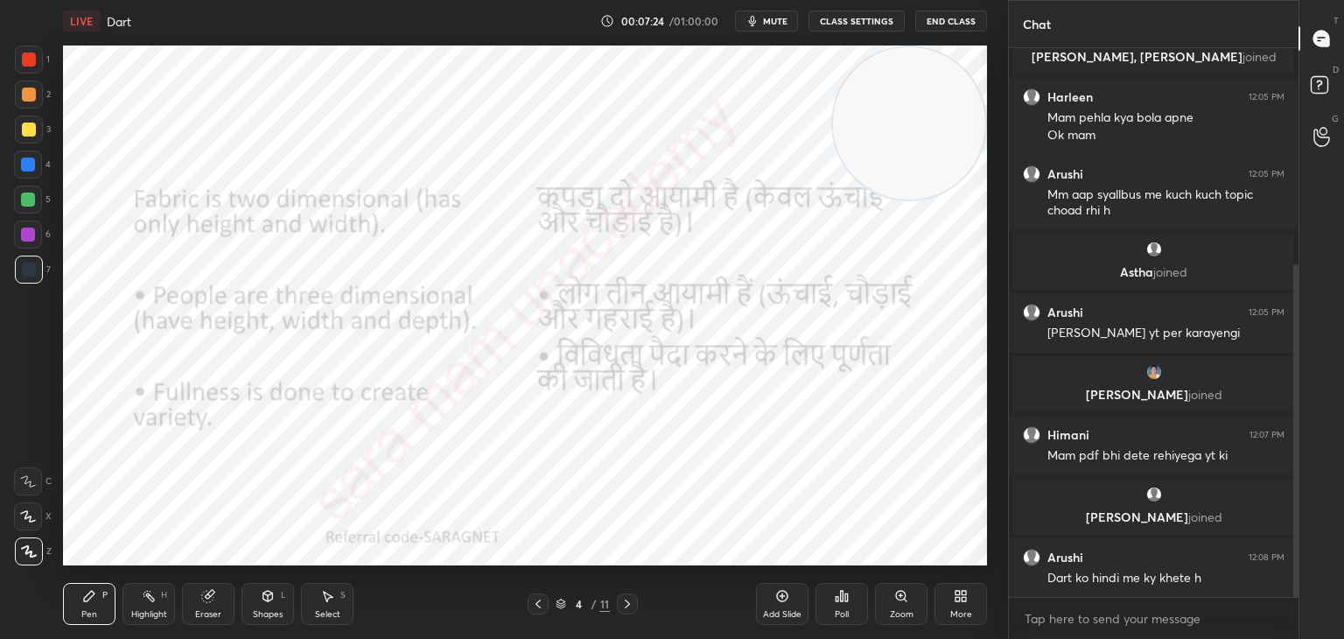
scroll to position [357, 0]
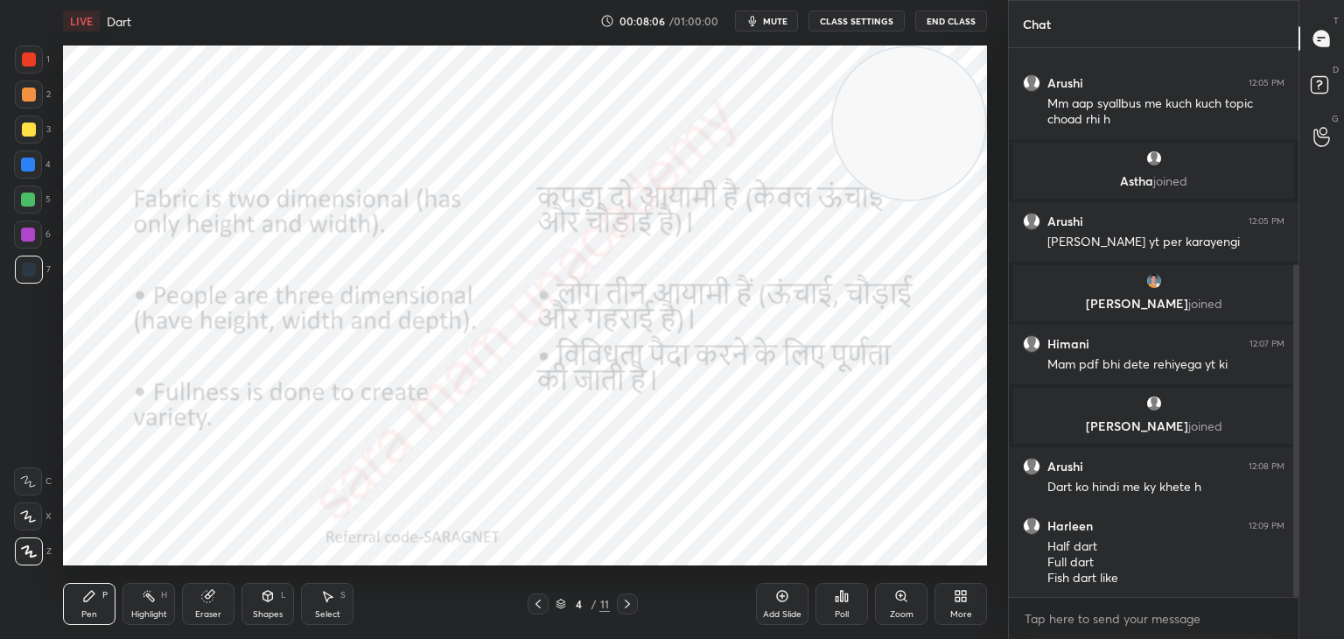
click at [627, 603] on icon at bounding box center [627, 604] width 14 height 14
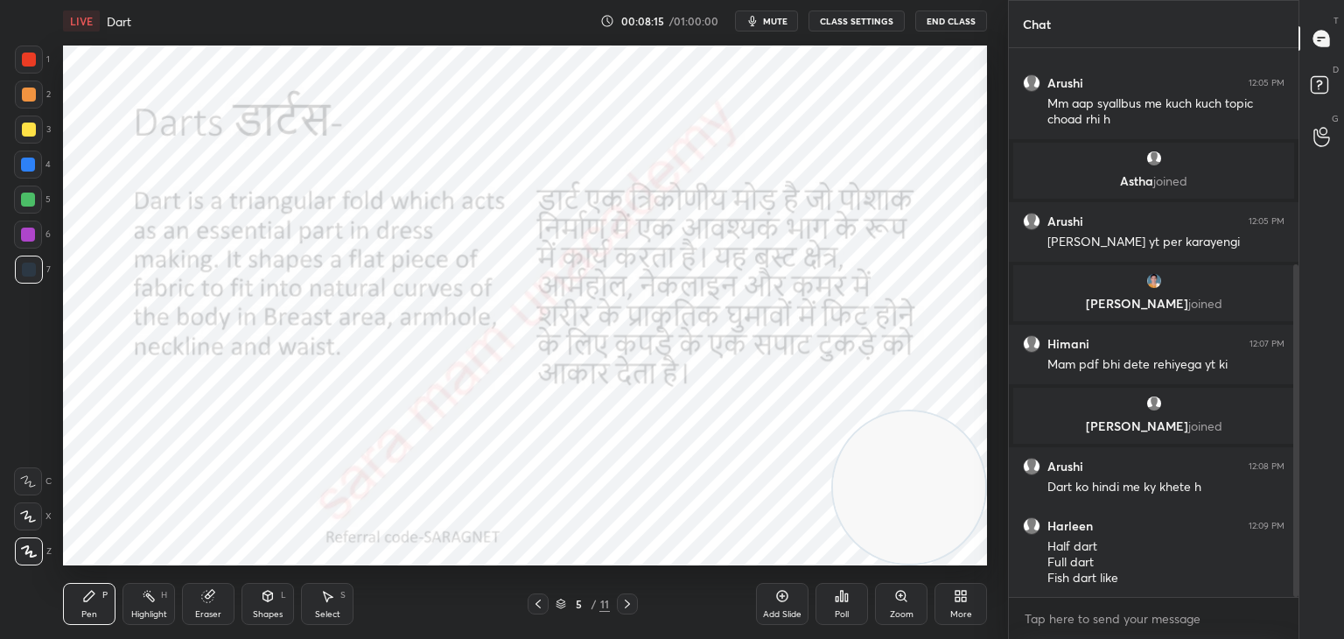
click at [96, 615] on div "Pen" at bounding box center [89, 614] width 16 height 9
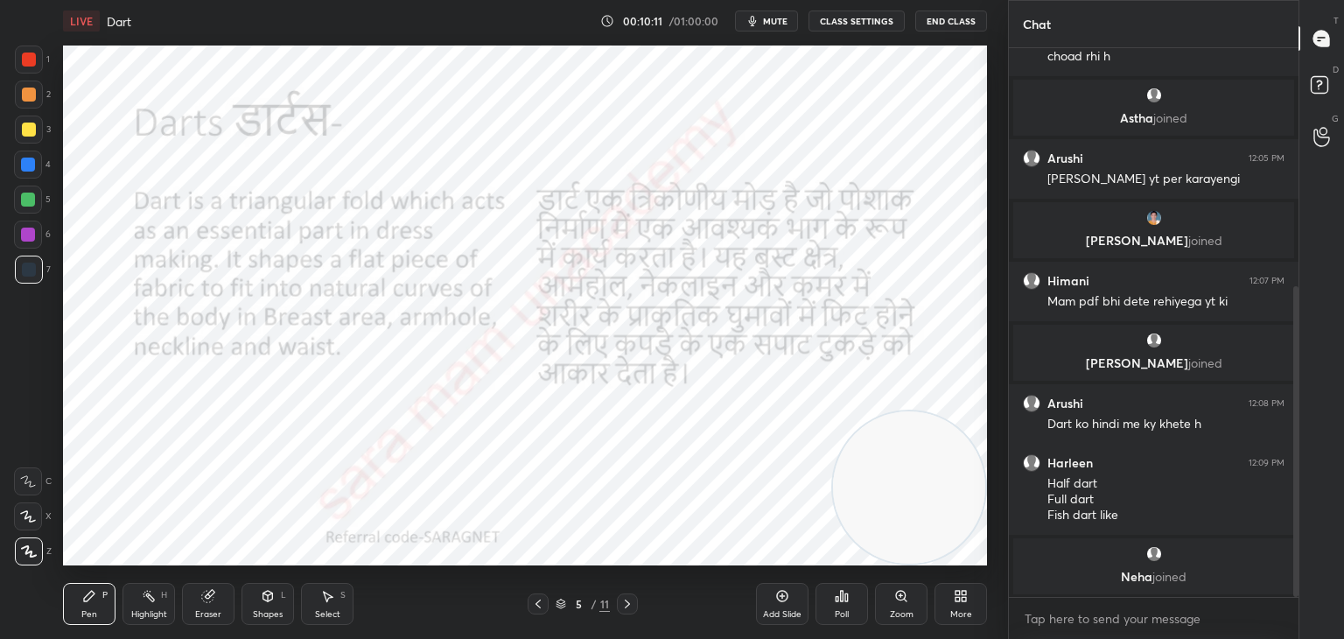
click at [629, 609] on icon at bounding box center [627, 604] width 14 height 14
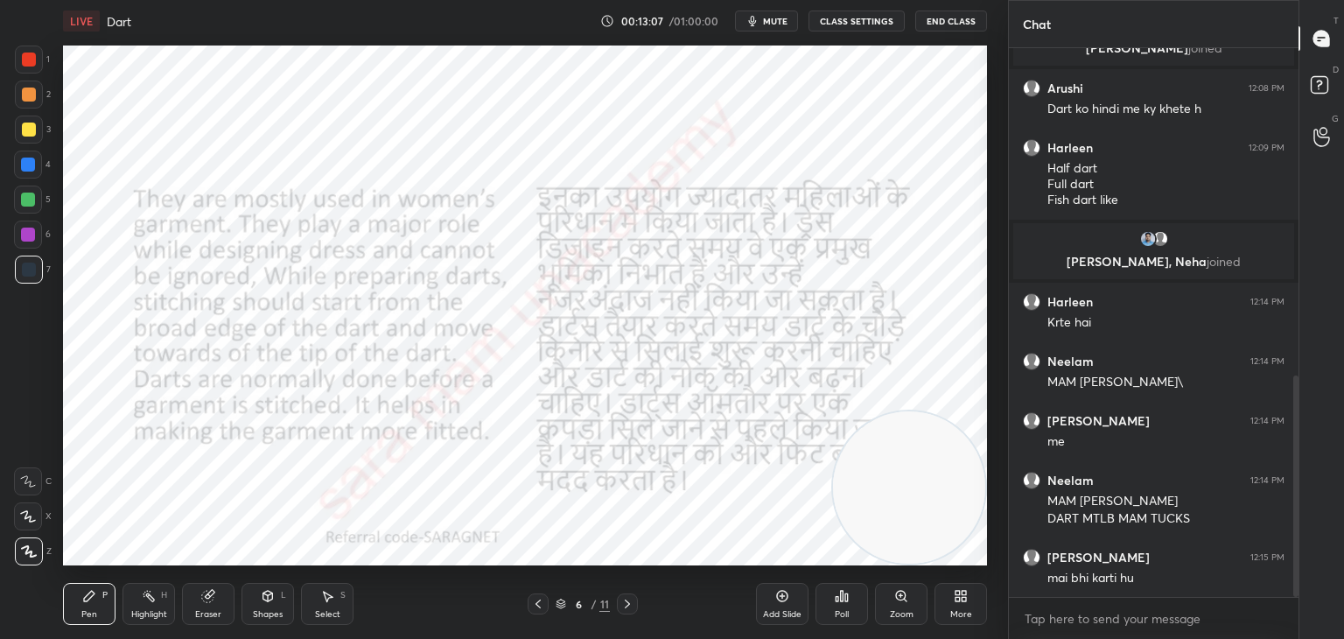
scroll to position [814, 0]
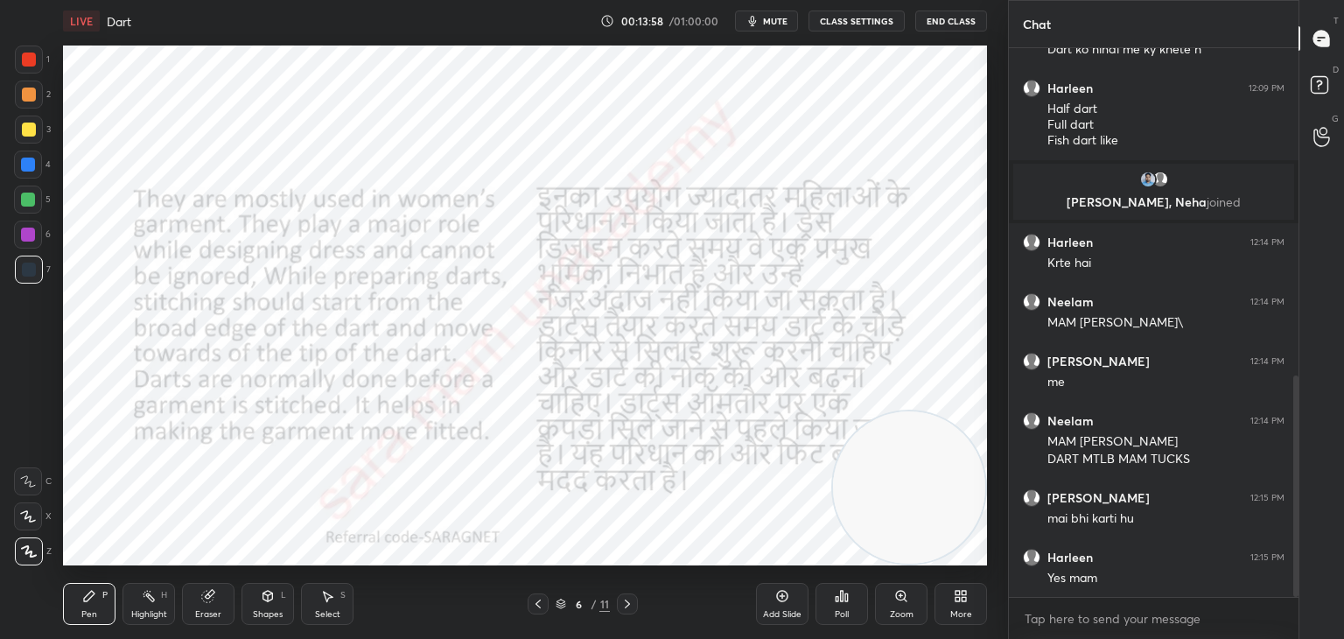
click at [631, 600] on icon at bounding box center [627, 604] width 14 height 14
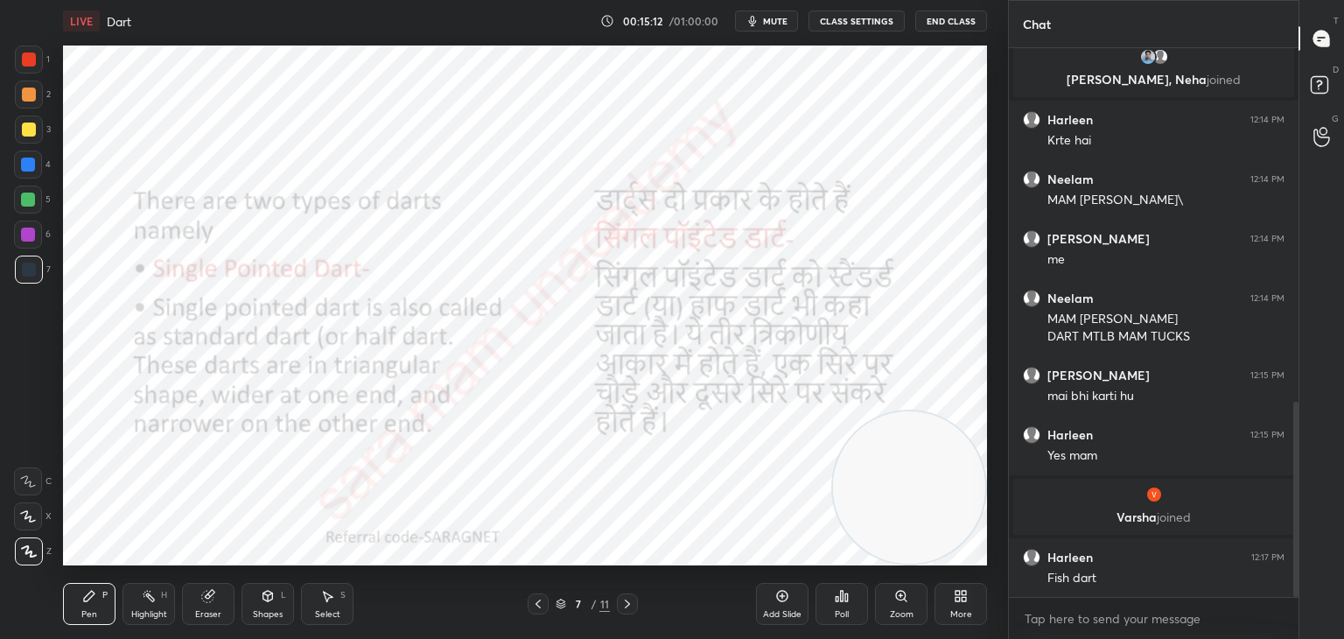
scroll to position [996, 0]
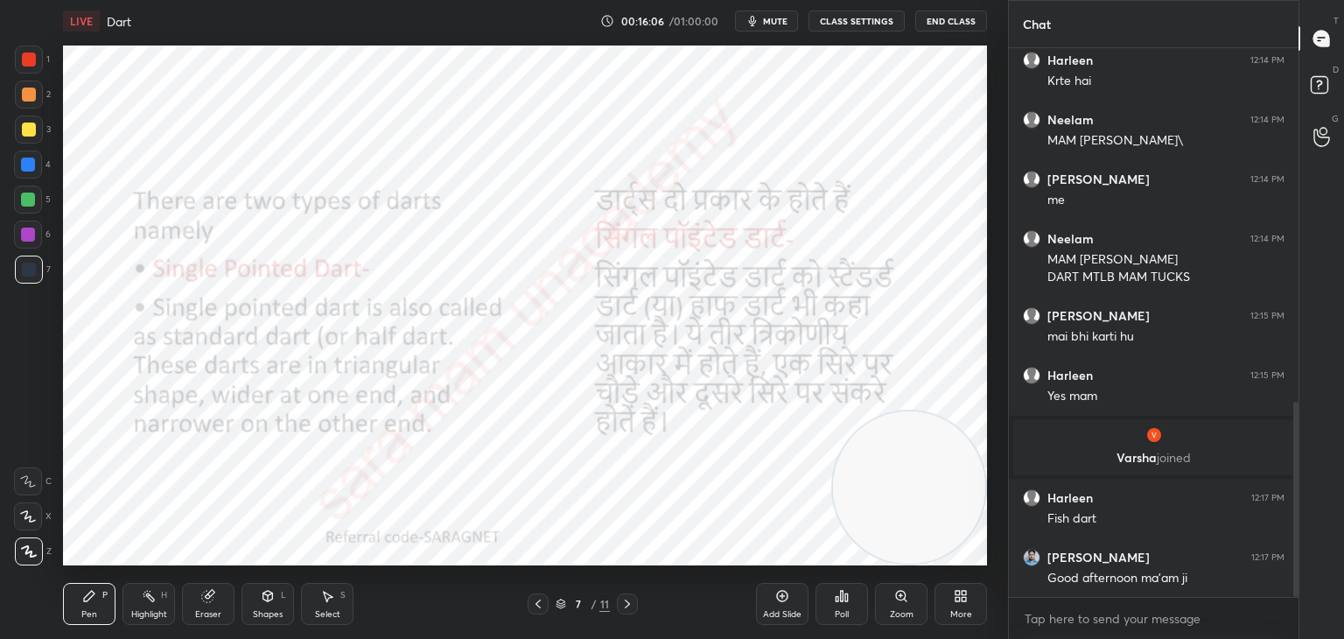
click at [627, 603] on icon at bounding box center [627, 604] width 14 height 14
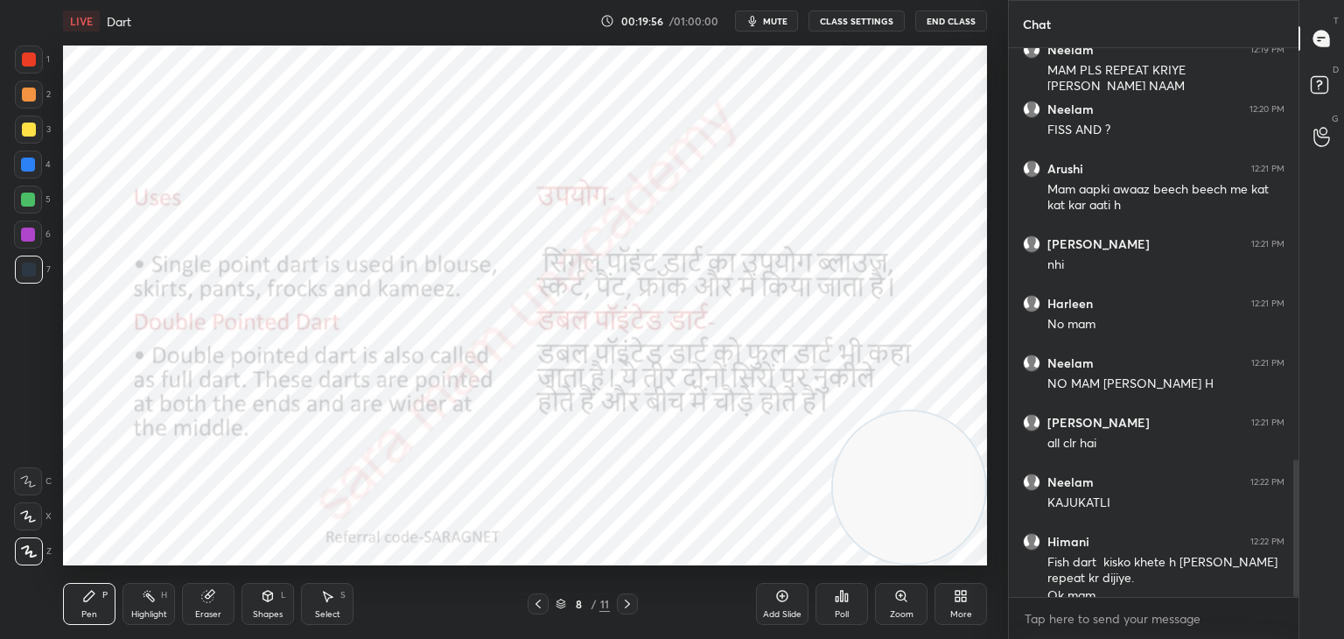
scroll to position [1640, 0]
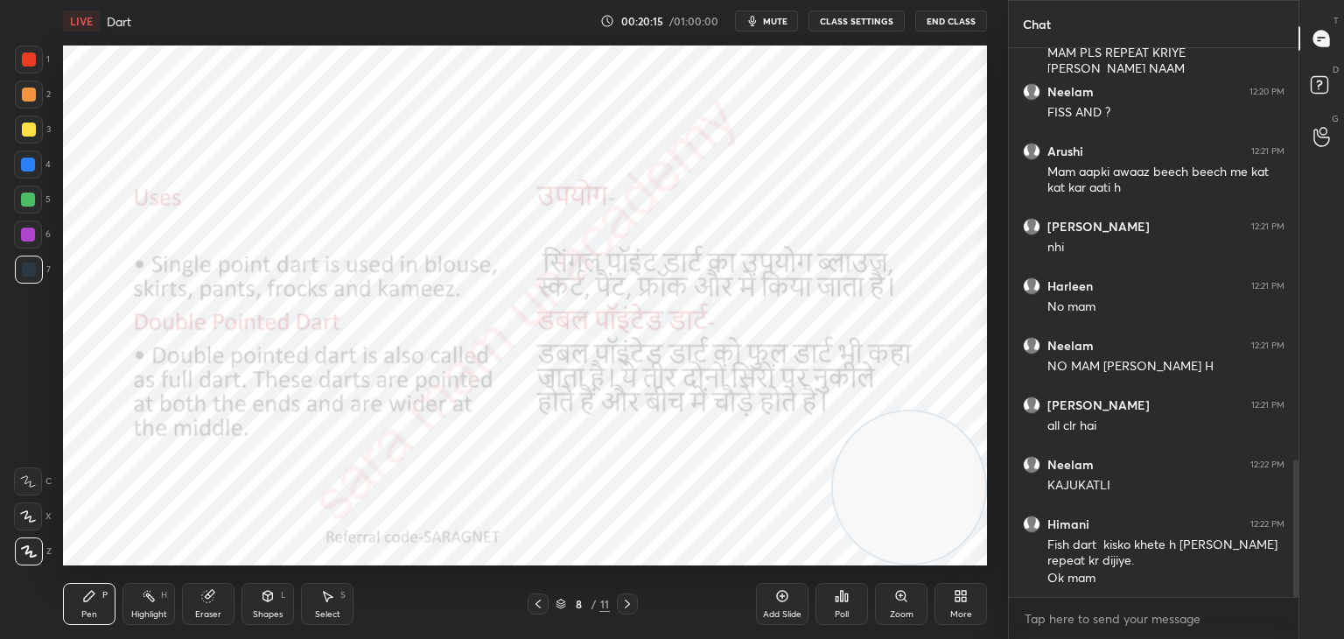
click at [630, 601] on icon at bounding box center [627, 604] width 14 height 14
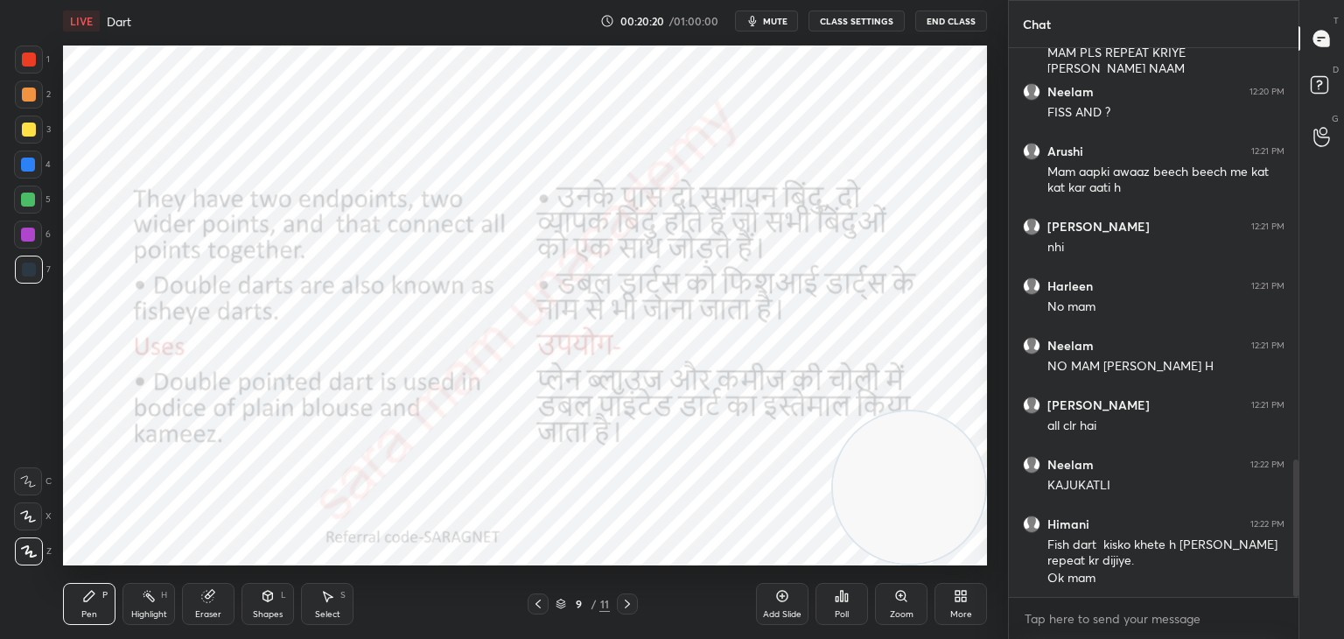
click at [539, 605] on icon at bounding box center [538, 604] width 14 height 14
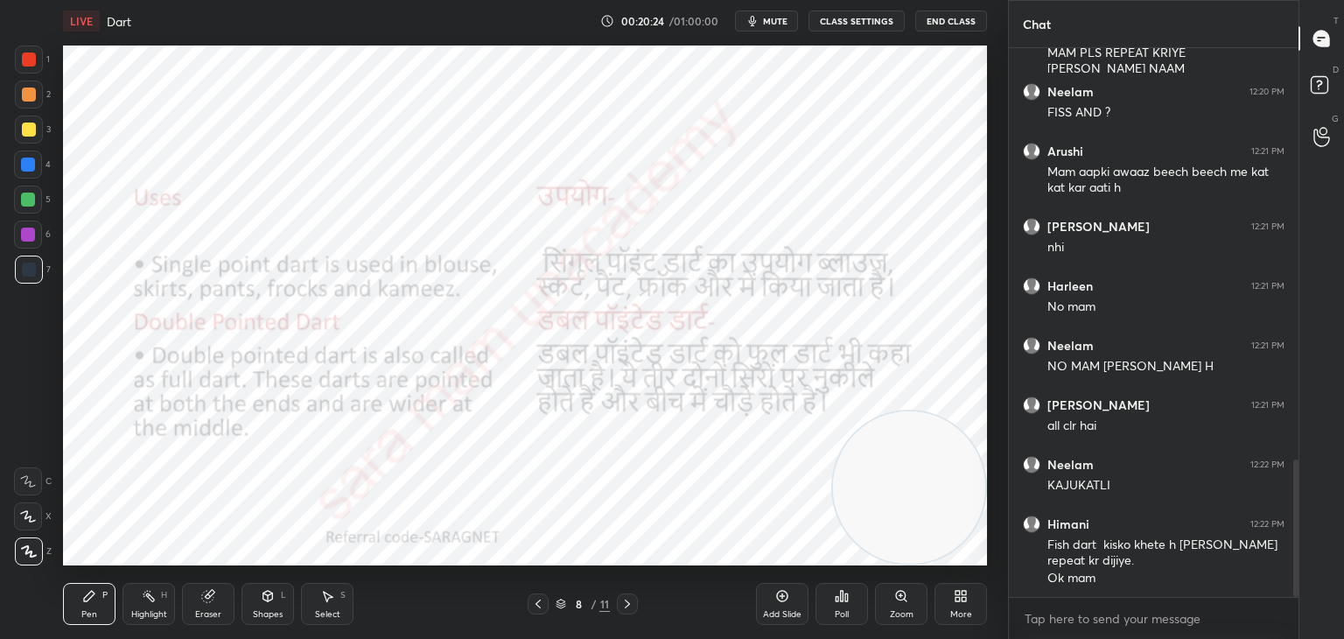
click at [633, 610] on icon at bounding box center [627, 604] width 14 height 14
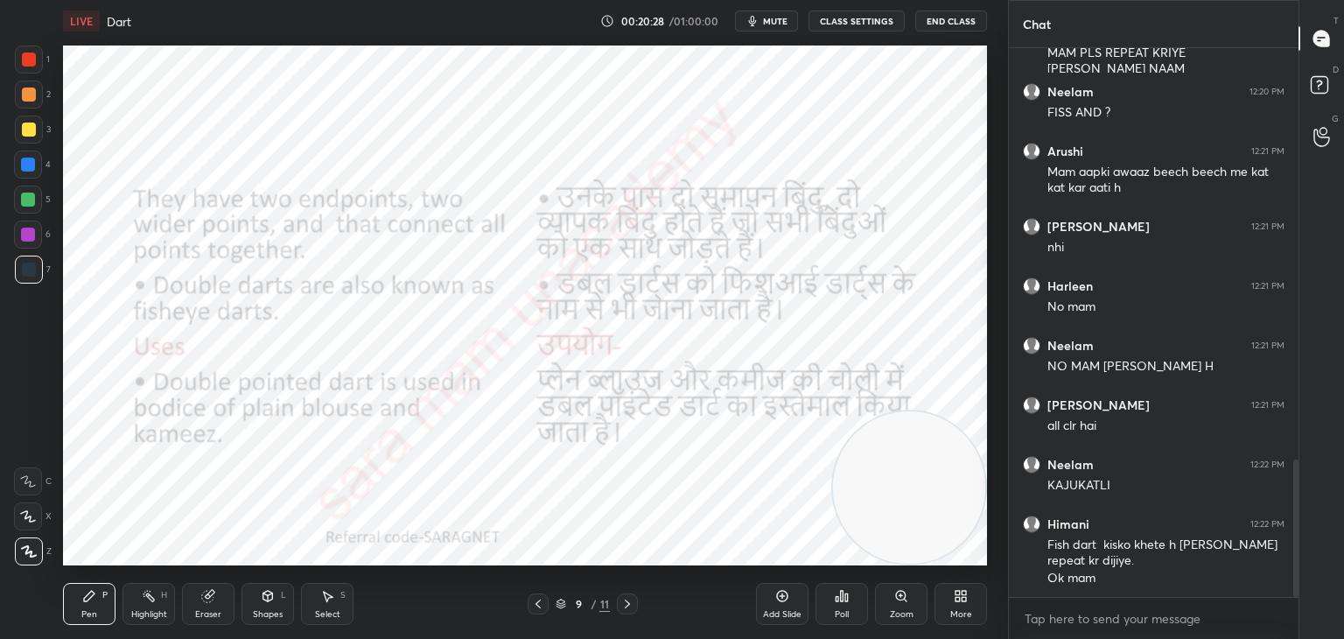
click at [542, 604] on icon at bounding box center [538, 604] width 14 height 14
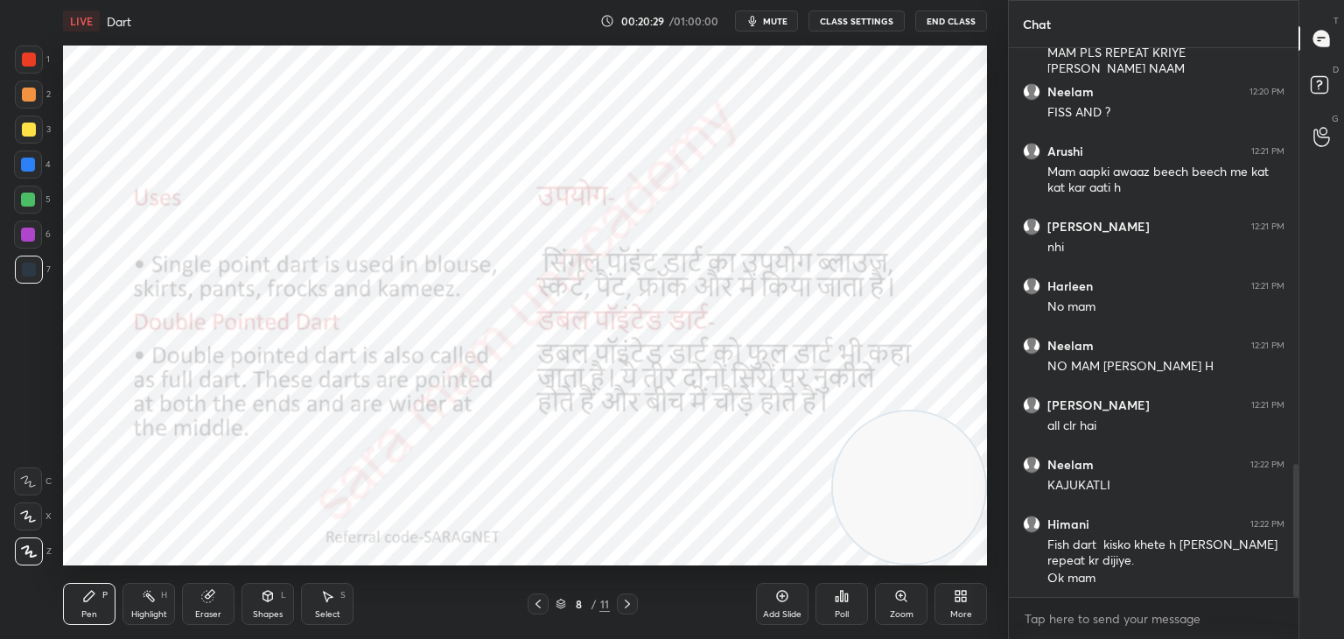
scroll to position [1715, 0]
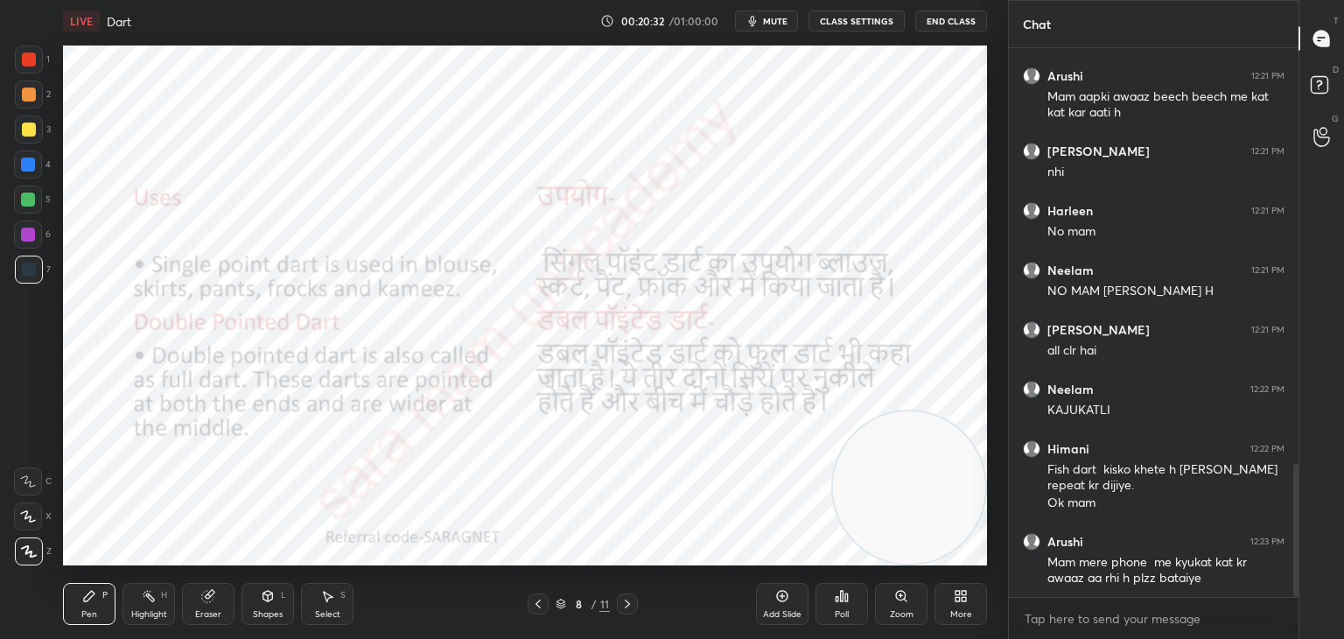
click at [630, 605] on icon at bounding box center [627, 604] width 14 height 14
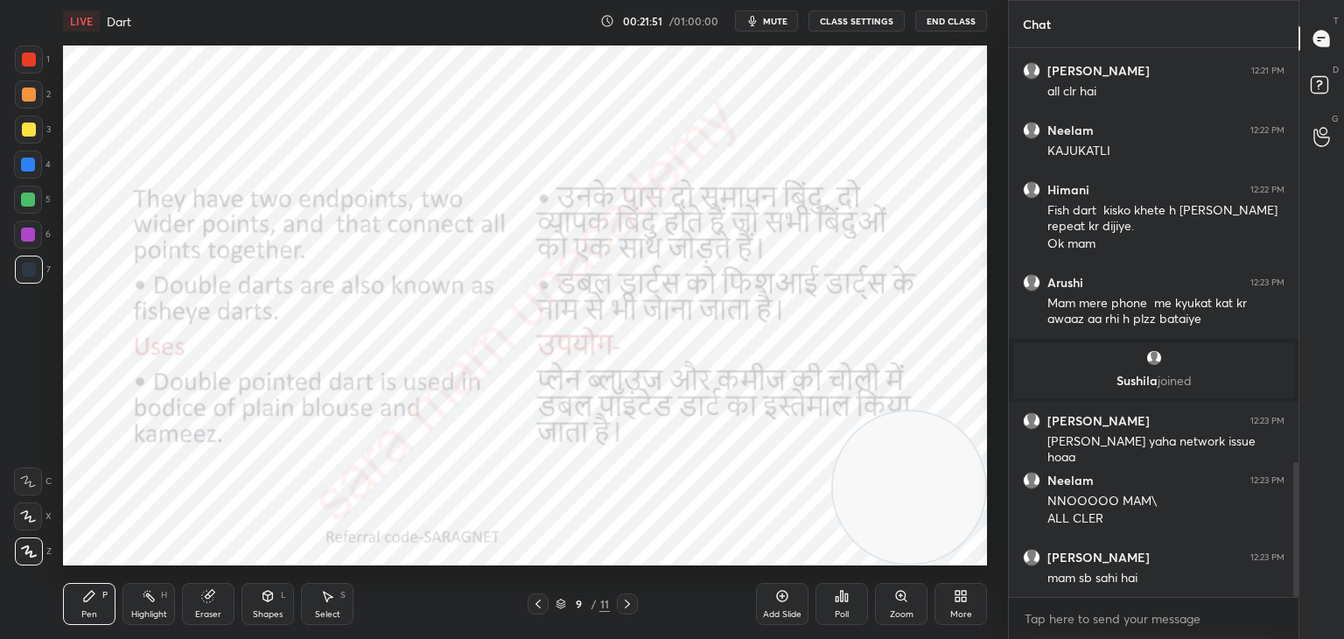
scroll to position [1685, 0]
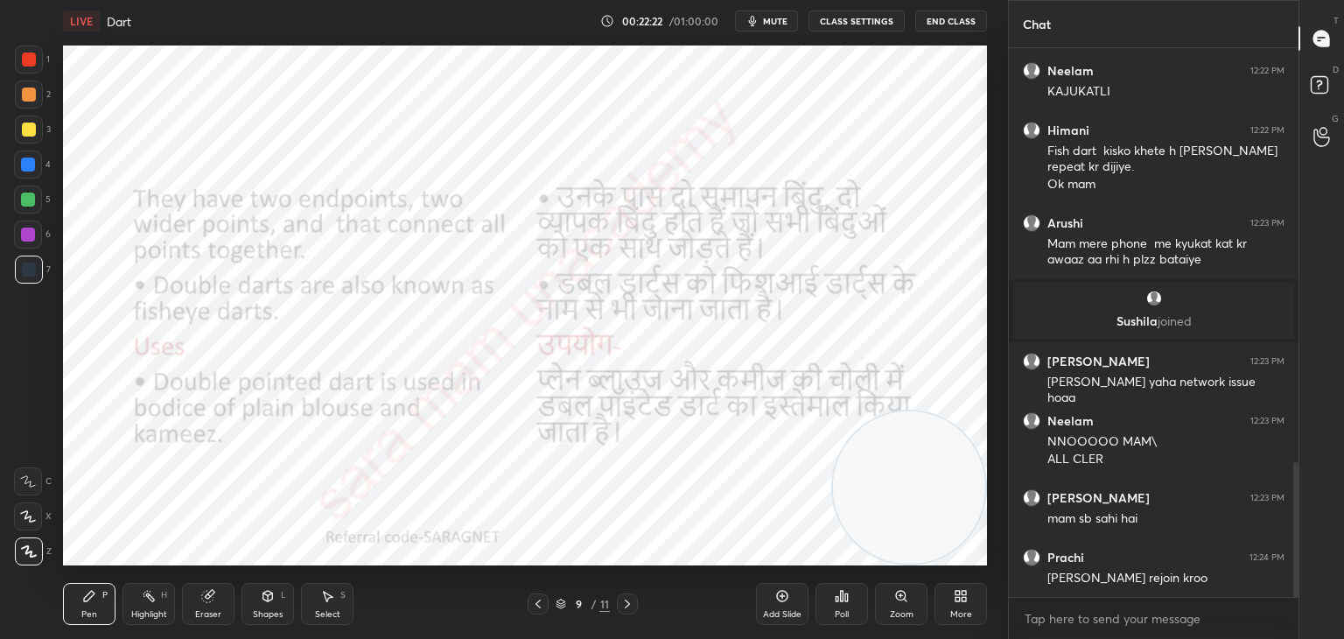
click at [626, 596] on div at bounding box center [627, 603] width 21 height 21
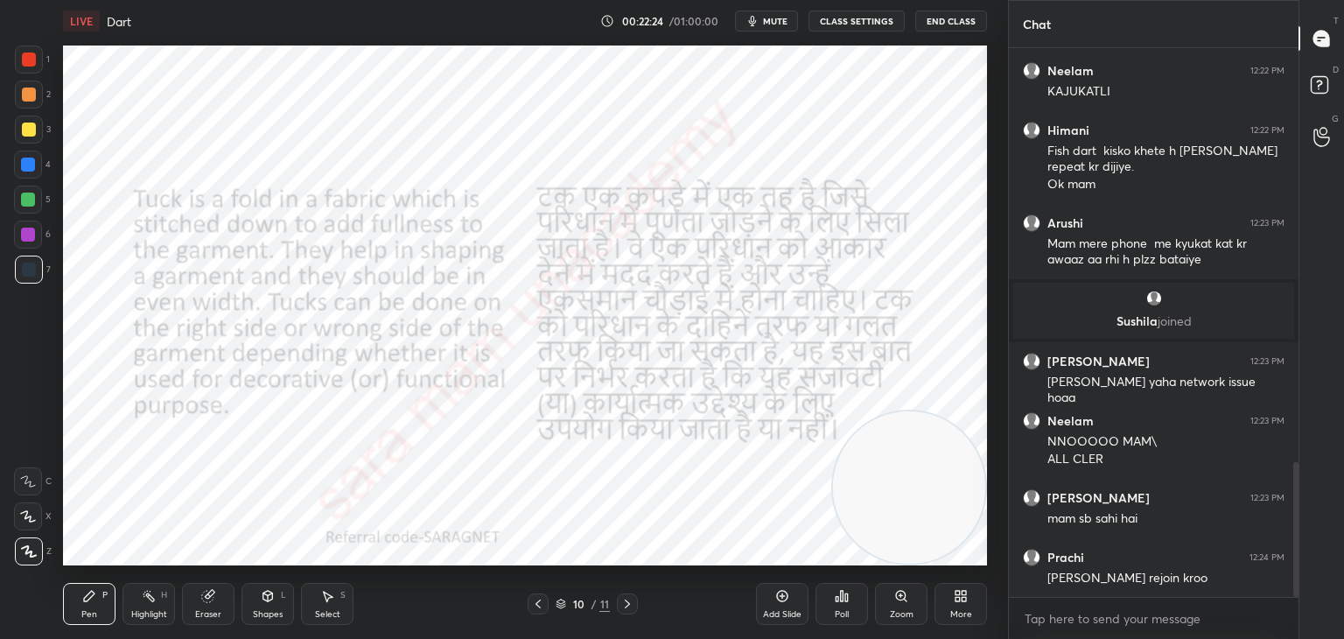
click at [542, 602] on icon at bounding box center [538, 604] width 14 height 14
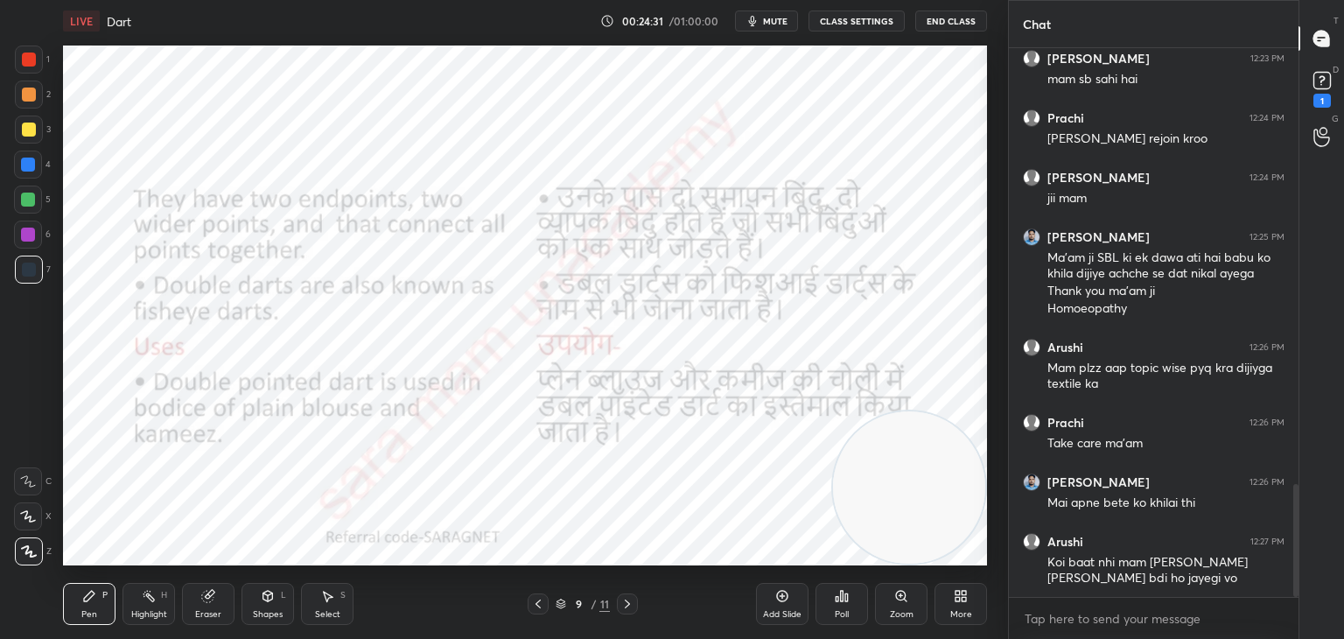
scroll to position [2200, 0]
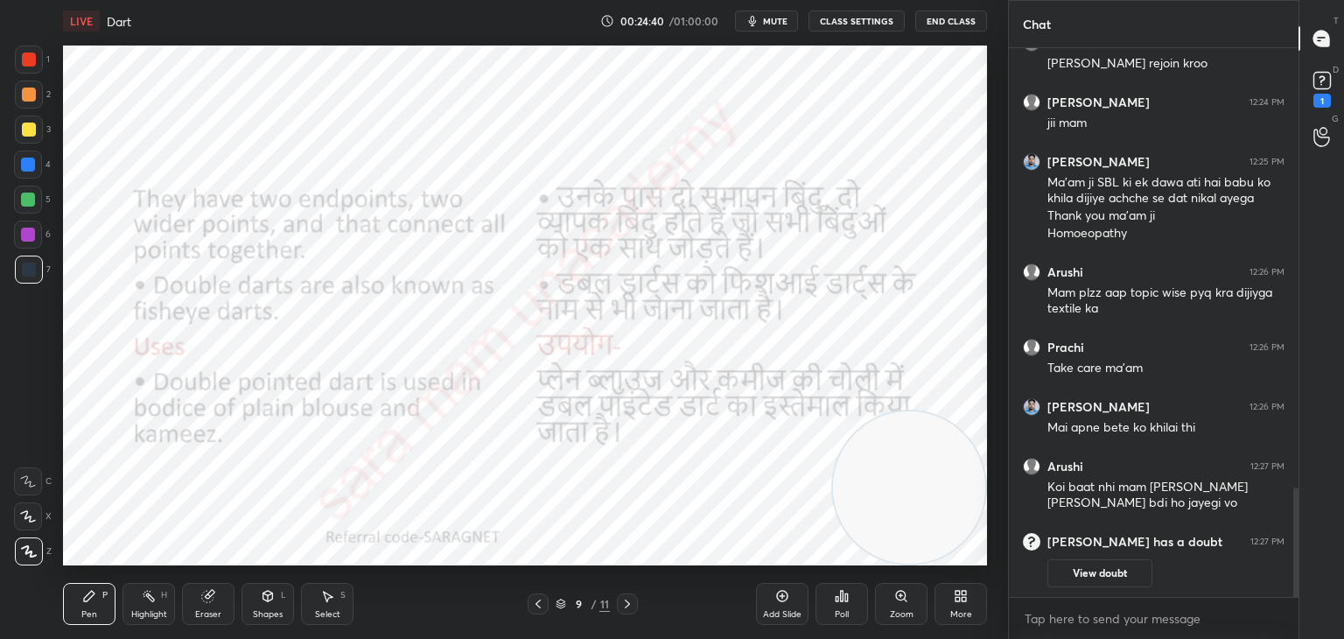
click at [1102, 571] on button "View doubt" at bounding box center [1099, 573] width 105 height 28
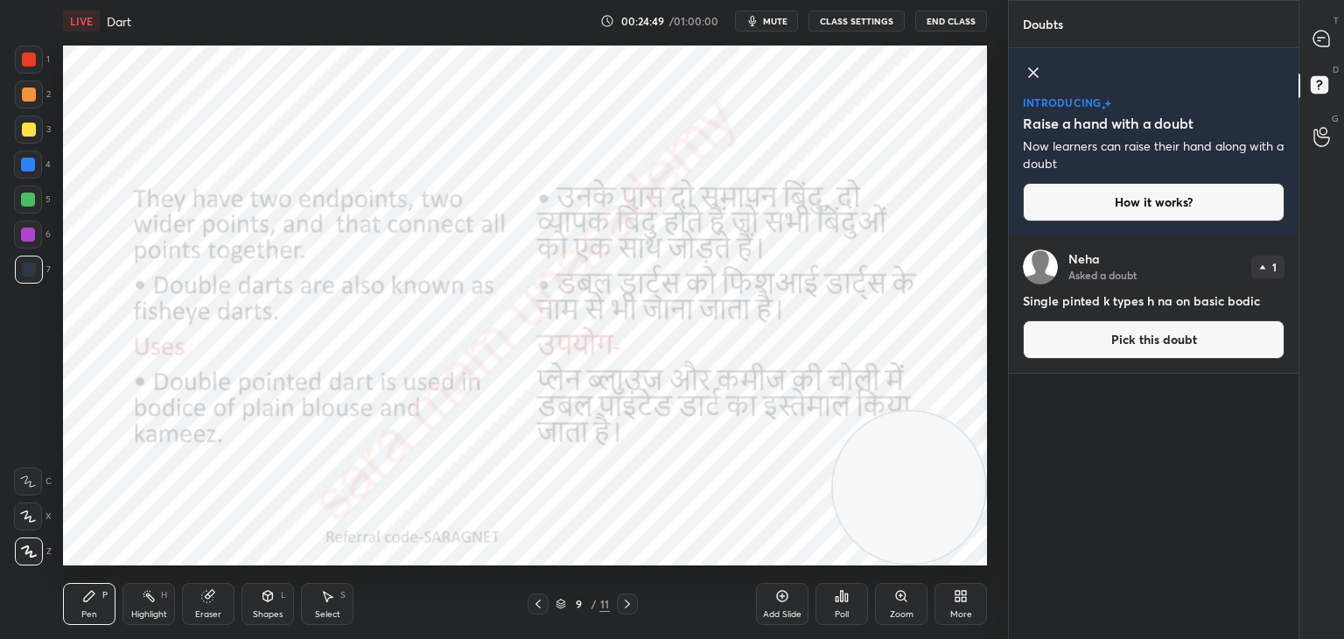
click at [1180, 338] on button "Pick this doubt" at bounding box center [1154, 339] width 262 height 38
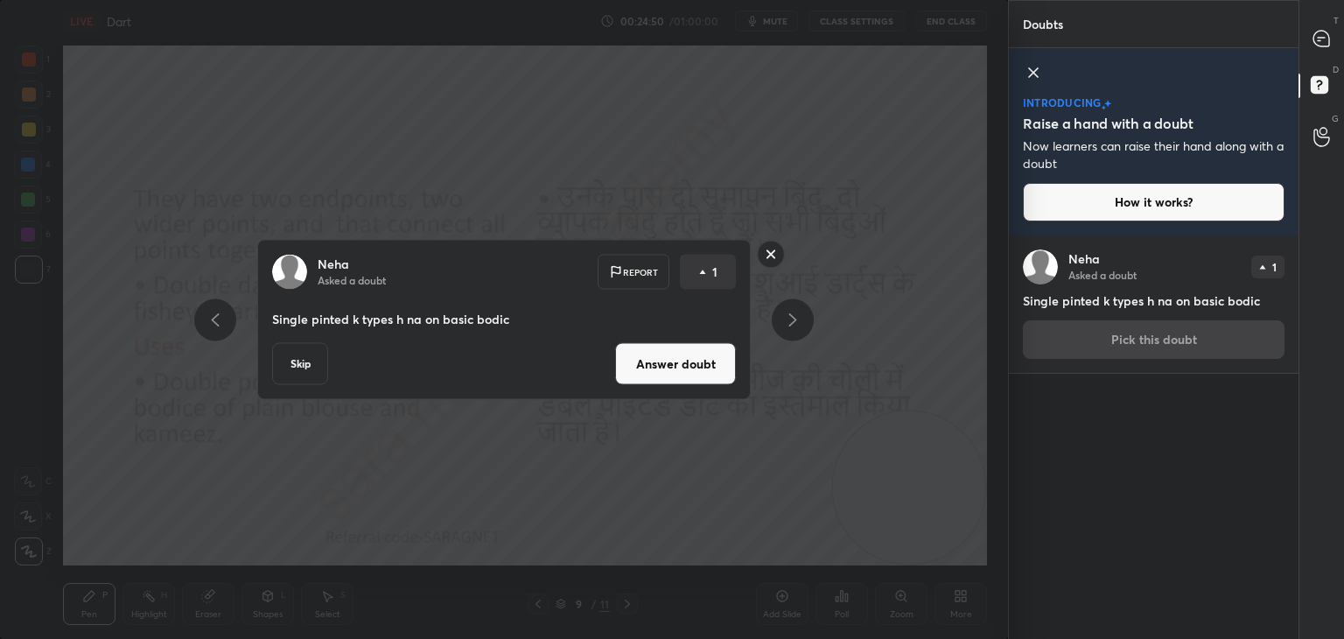
click at [925, 233] on div "Neha Asked a doubt Report 1 Single pinted k types h na on basic bodic Skip Answ…" at bounding box center [504, 319] width 1008 height 639
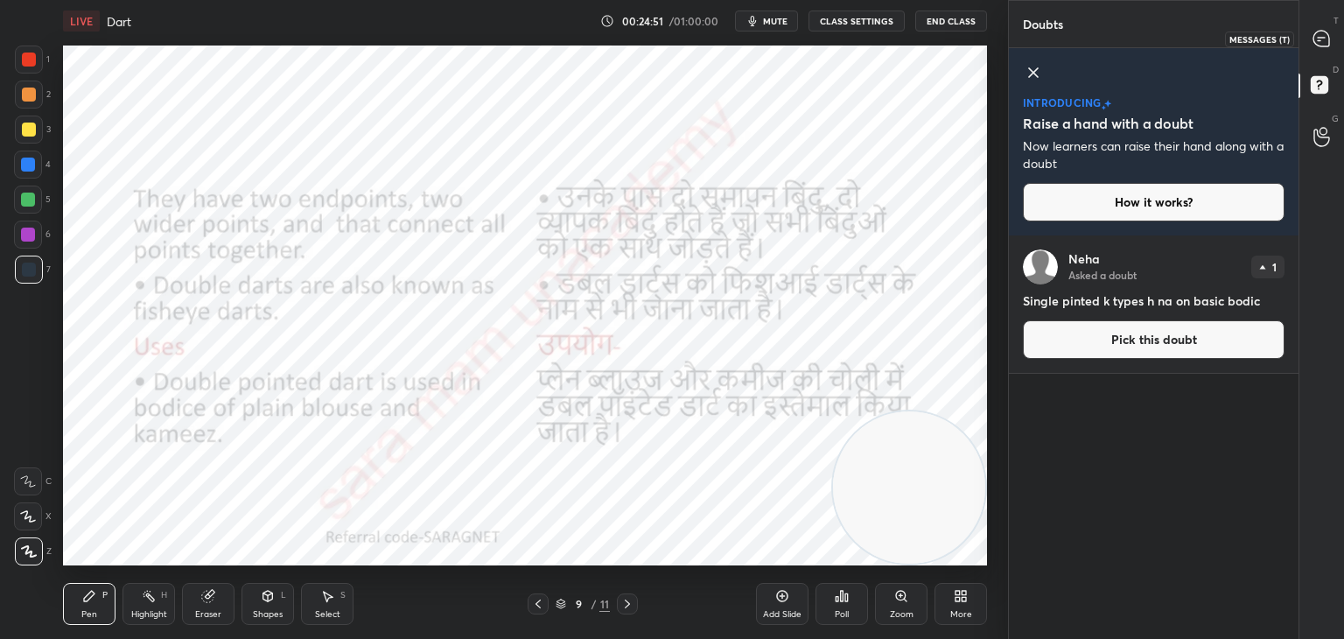
click at [1313, 38] on icon at bounding box center [1321, 39] width 16 height 16
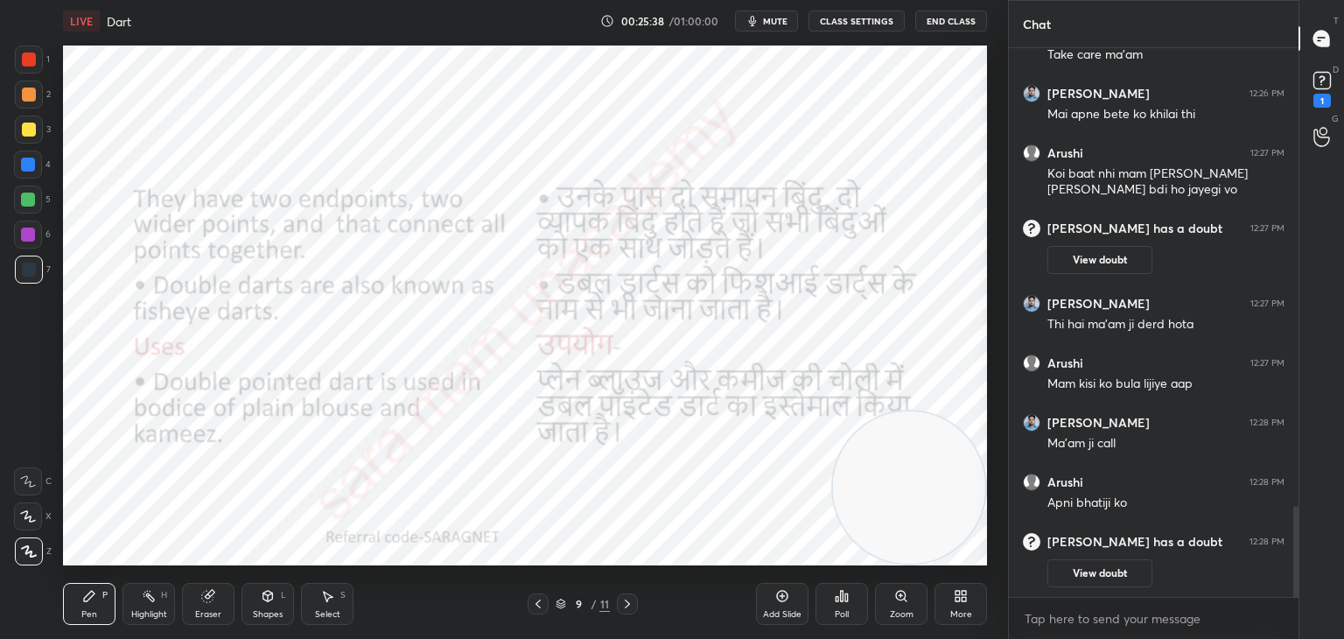
scroll to position [2299, 0]
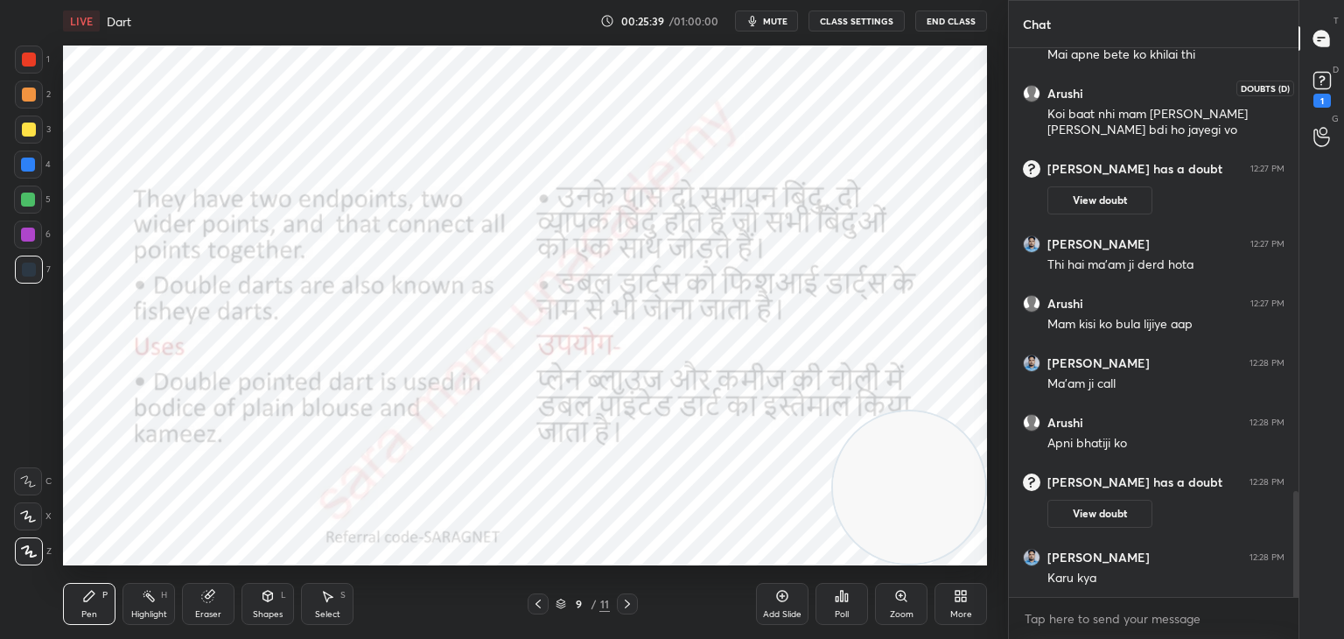
click at [1319, 79] on rect at bounding box center [1321, 81] width 17 height 17
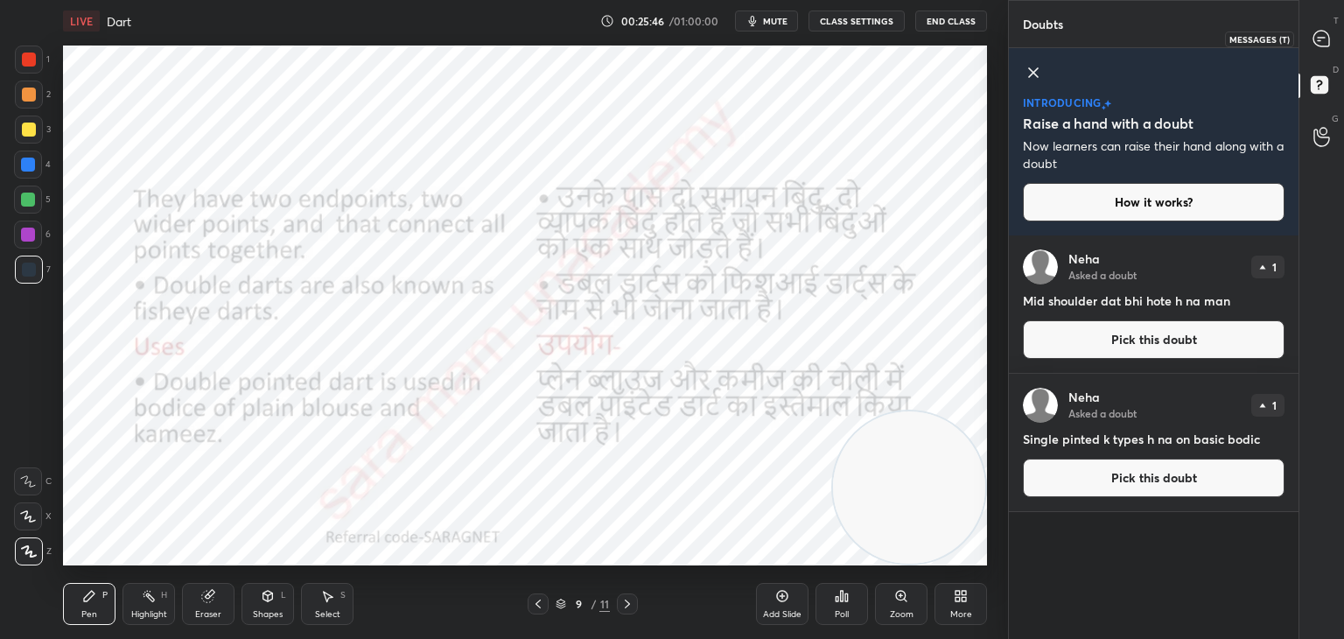
click at [1315, 43] on icon at bounding box center [1321, 39] width 16 height 16
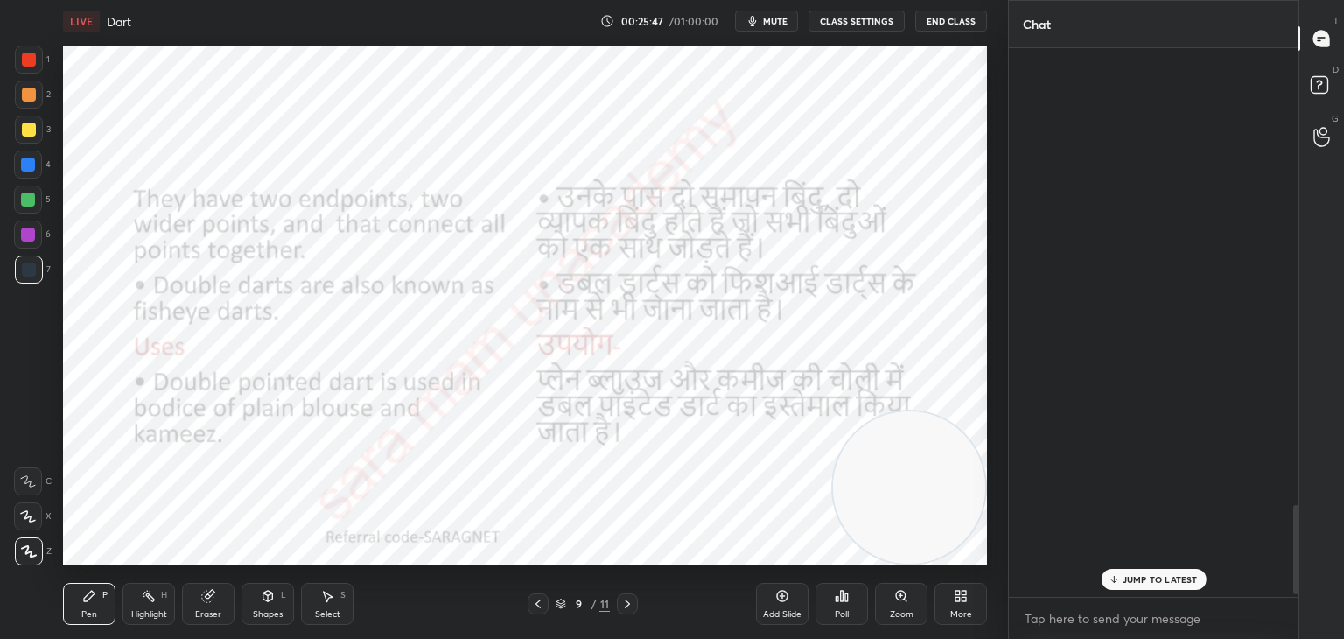
scroll to position [543, 284]
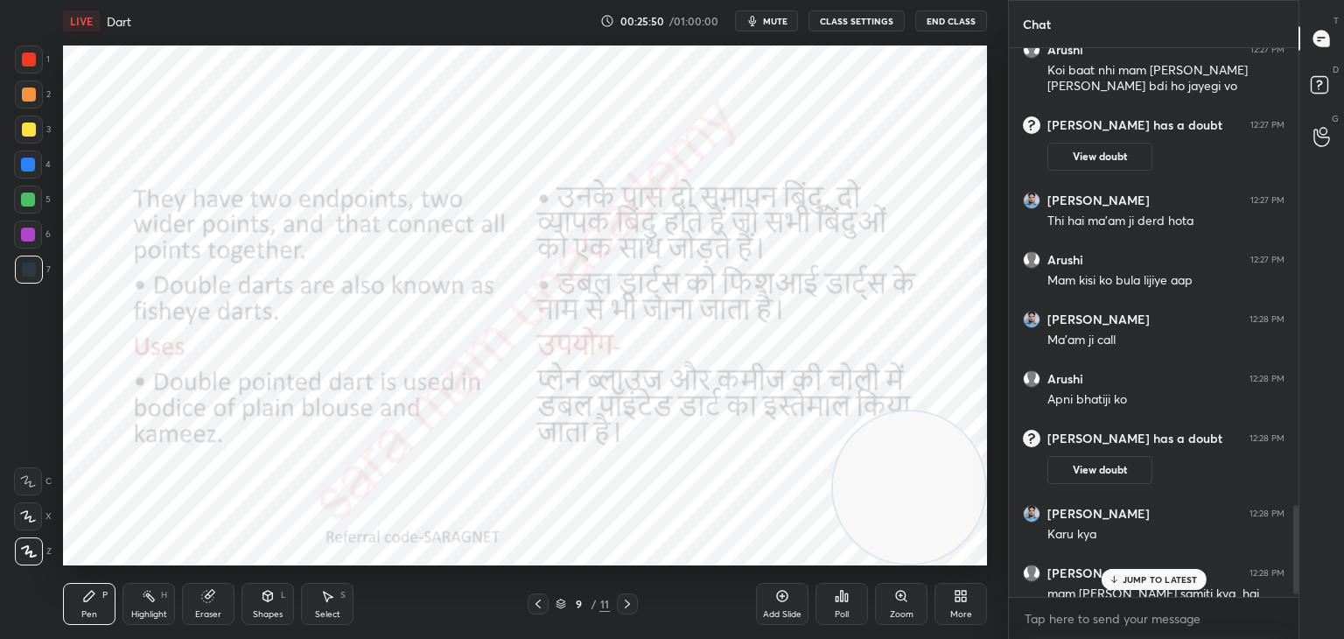
click at [958, 19] on button "End Class" at bounding box center [951, 20] width 72 height 21
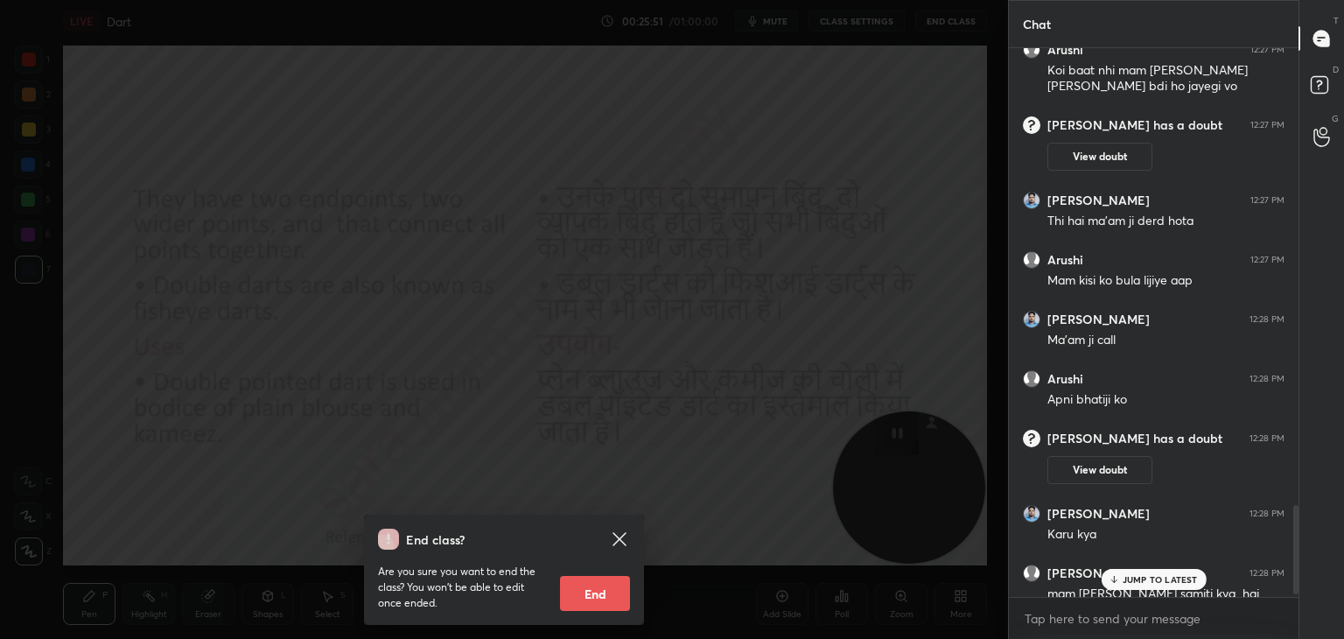
click at [606, 605] on button "End" at bounding box center [595, 593] width 70 height 35
type textarea "x"
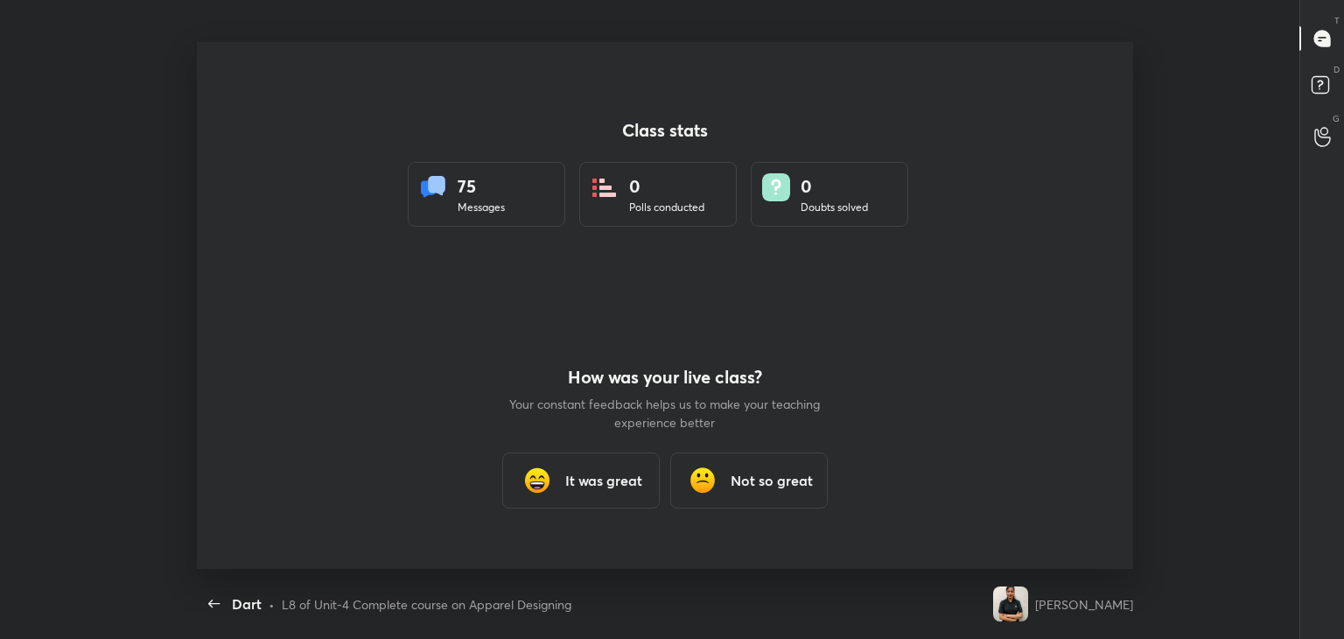
scroll to position [527, 1330]
click at [602, 477] on h3 "It was great" at bounding box center [603, 480] width 77 height 21
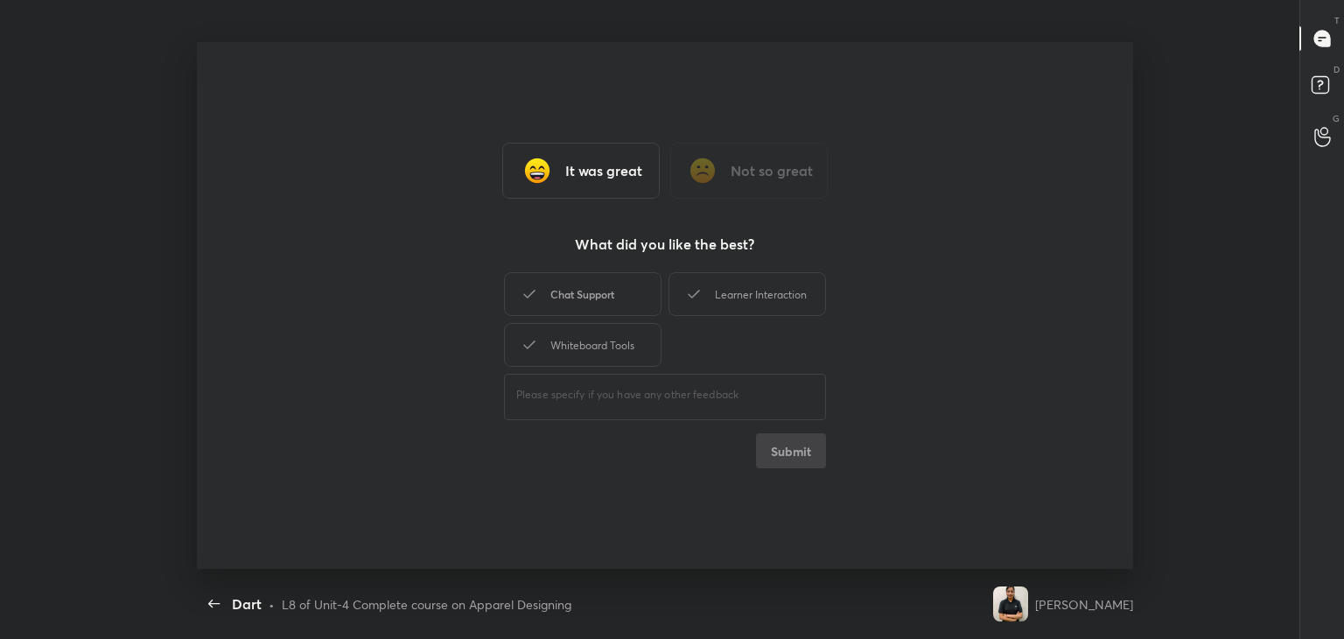
click at [598, 301] on div "Chat Support" at bounding box center [582, 294] width 157 height 44
click at [693, 297] on icon at bounding box center [693, 293] width 21 height 21
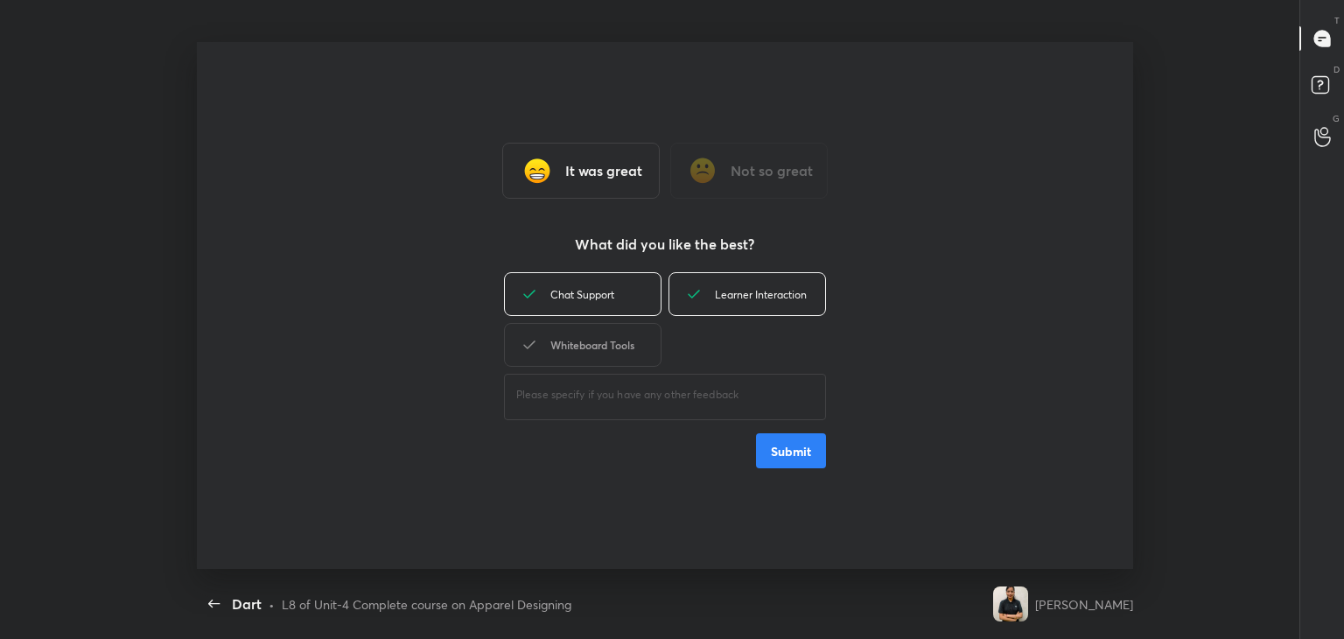
click at [625, 351] on div "Whiteboard Tools" at bounding box center [582, 345] width 157 height 44
click at [787, 457] on button "Submit" at bounding box center [791, 450] width 70 height 35
